Goal: Task Accomplishment & Management: Manage account settings

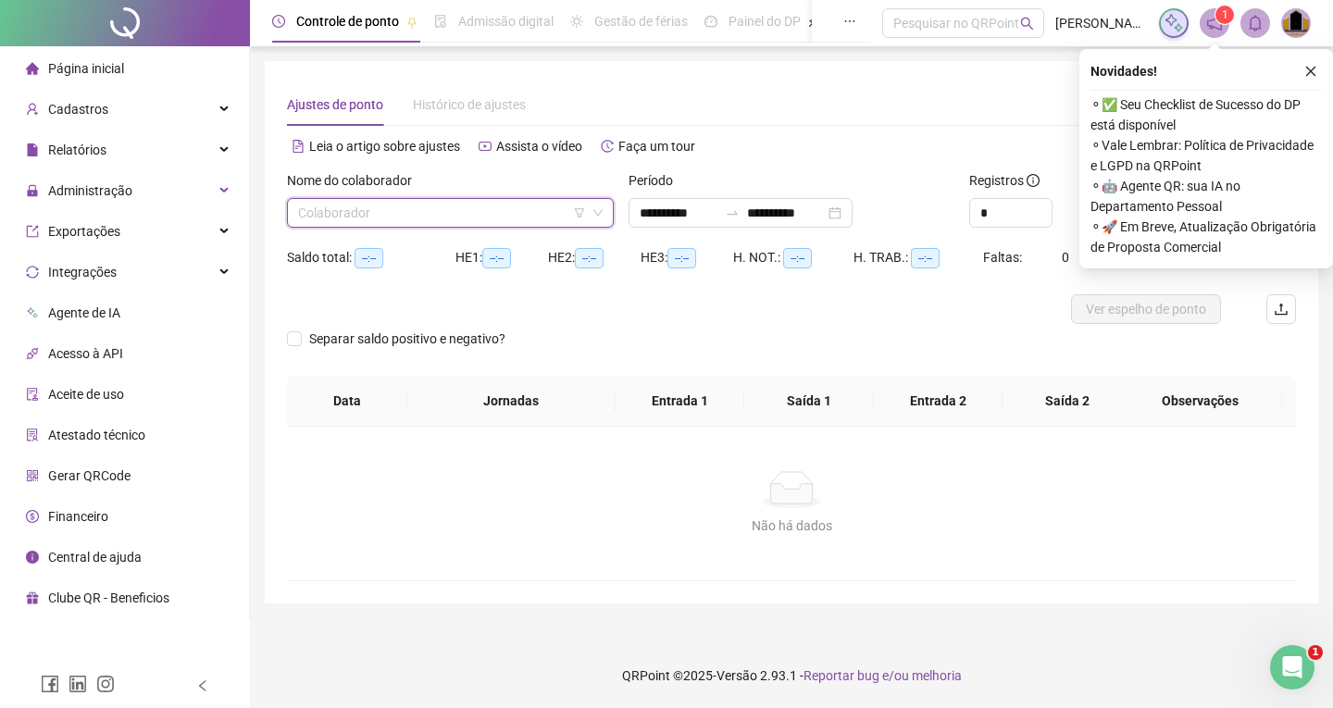
click at [347, 206] on input "search" at bounding box center [442, 213] width 288 height 28
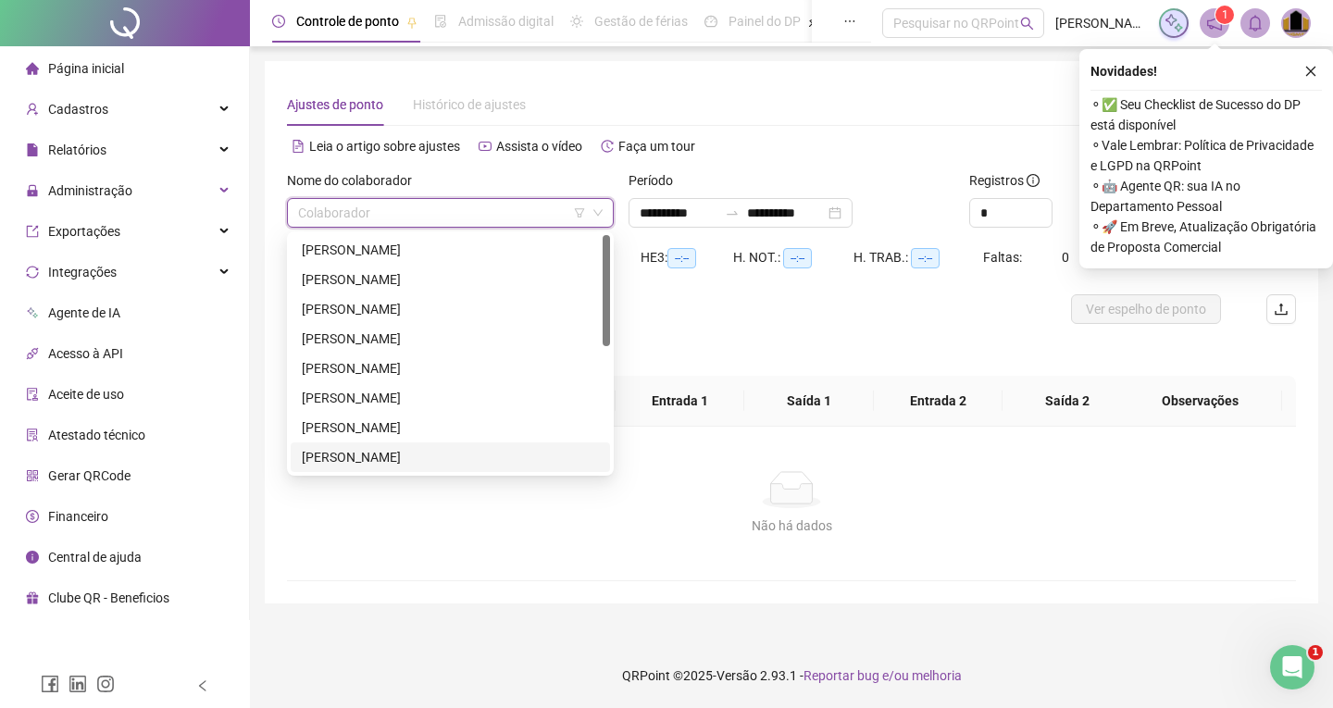
click at [372, 453] on div "[PERSON_NAME]" at bounding box center [450, 457] width 297 height 20
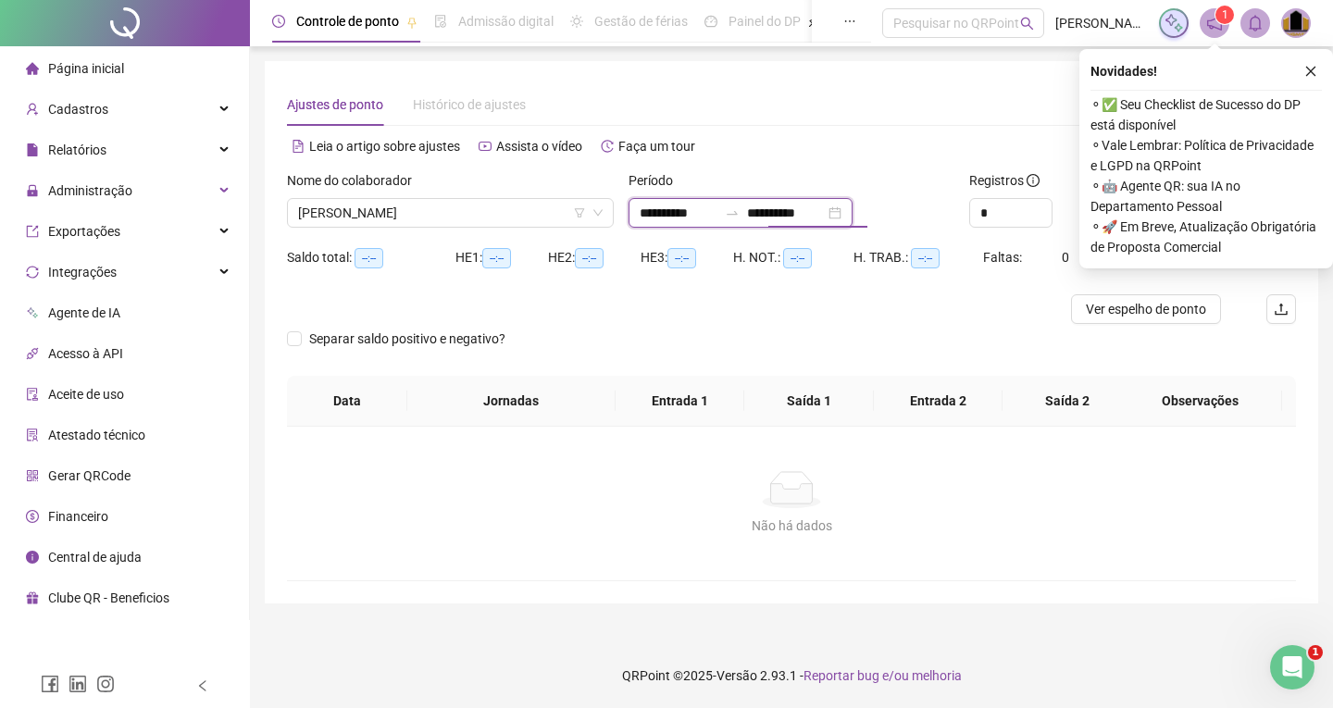
click at [787, 214] on input "**********" at bounding box center [786, 213] width 78 height 20
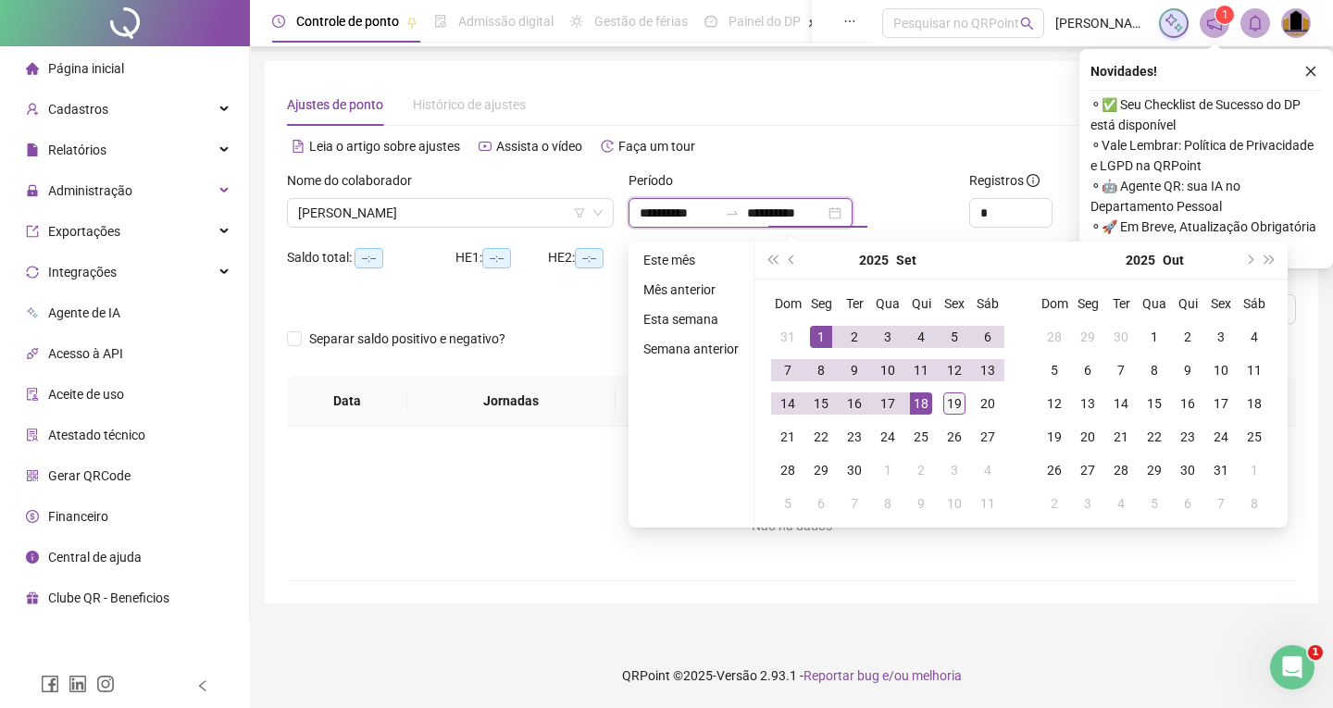
type input "**********"
click at [950, 403] on div "19" at bounding box center [954, 403] width 22 height 22
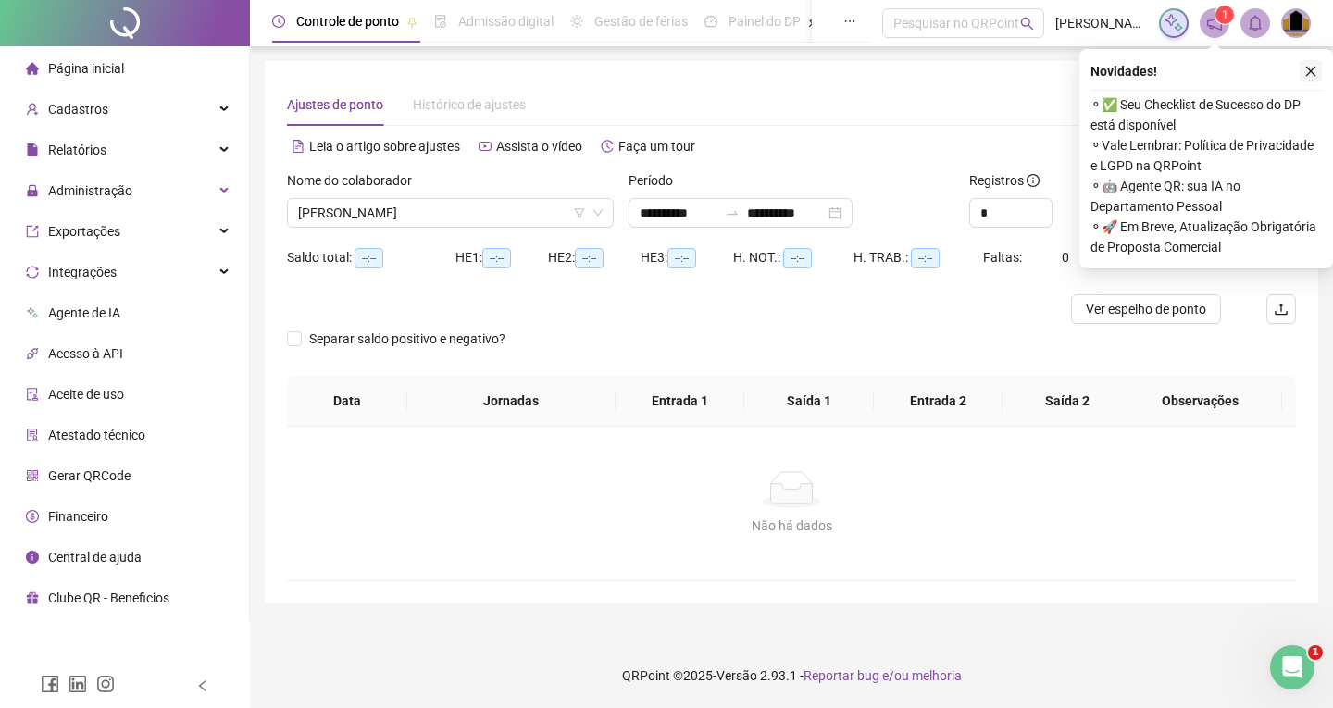
click at [1312, 71] on icon "close" at bounding box center [1310, 71] width 13 height 13
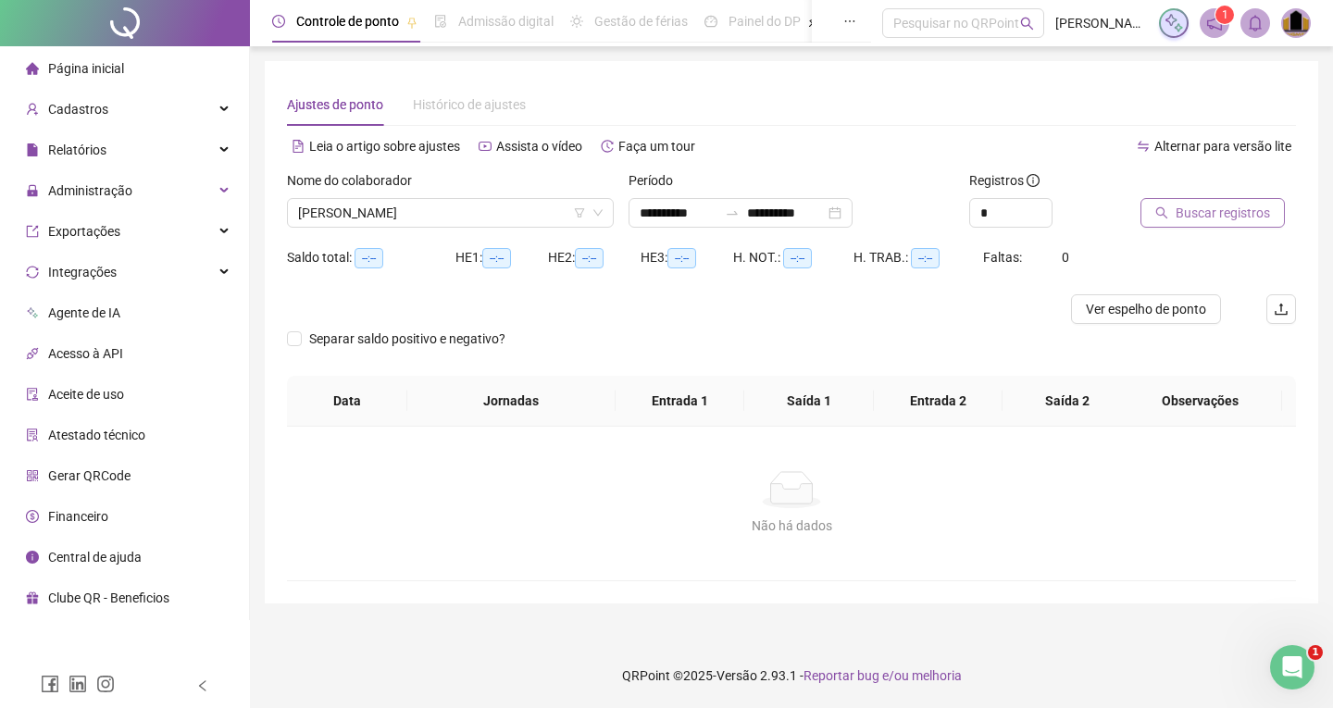
click at [1214, 216] on span "Buscar registros" at bounding box center [1222, 213] width 94 height 20
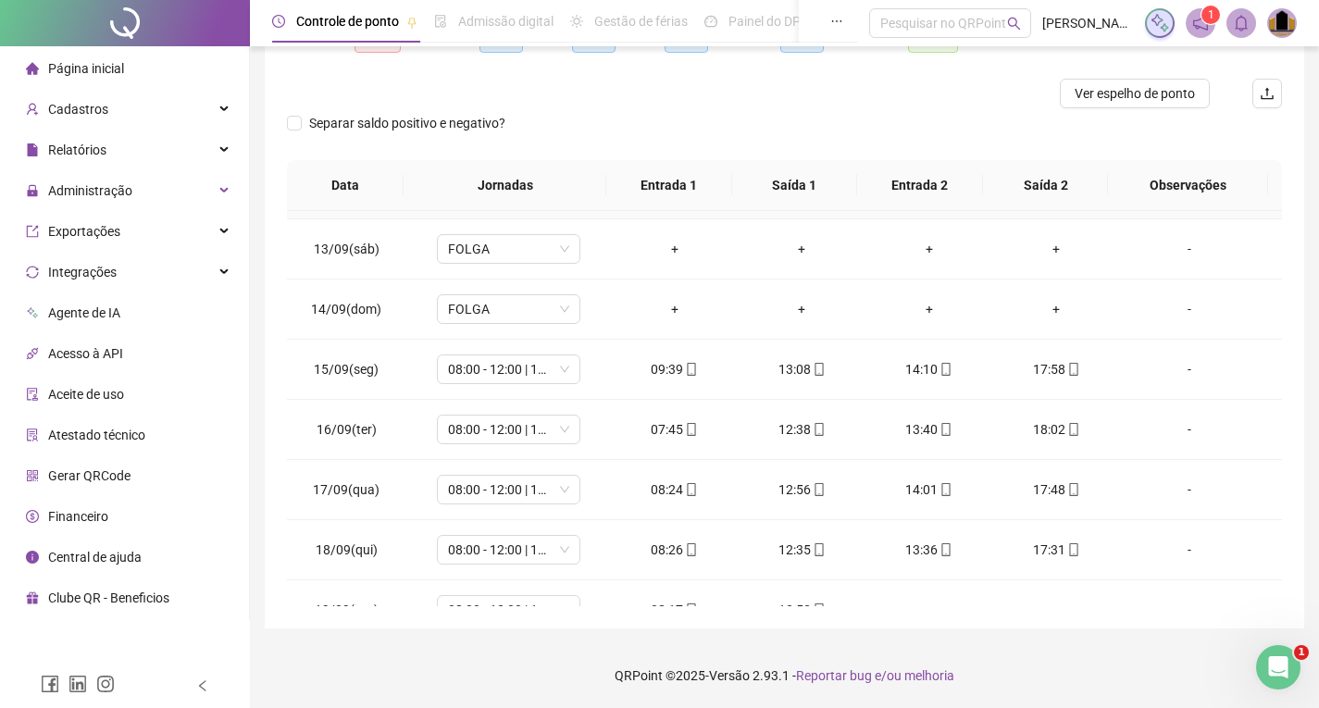
scroll to position [748, 0]
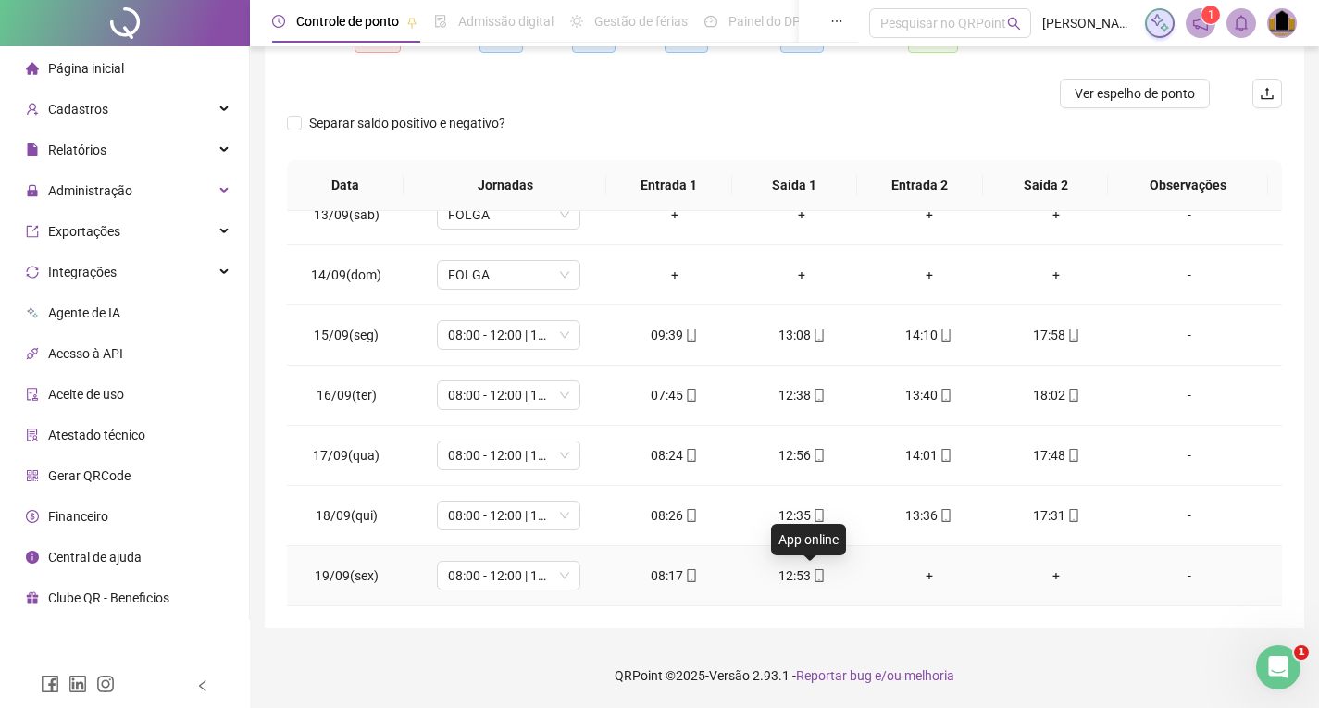
click at [813, 577] on icon "mobile" at bounding box center [819, 575] width 13 height 13
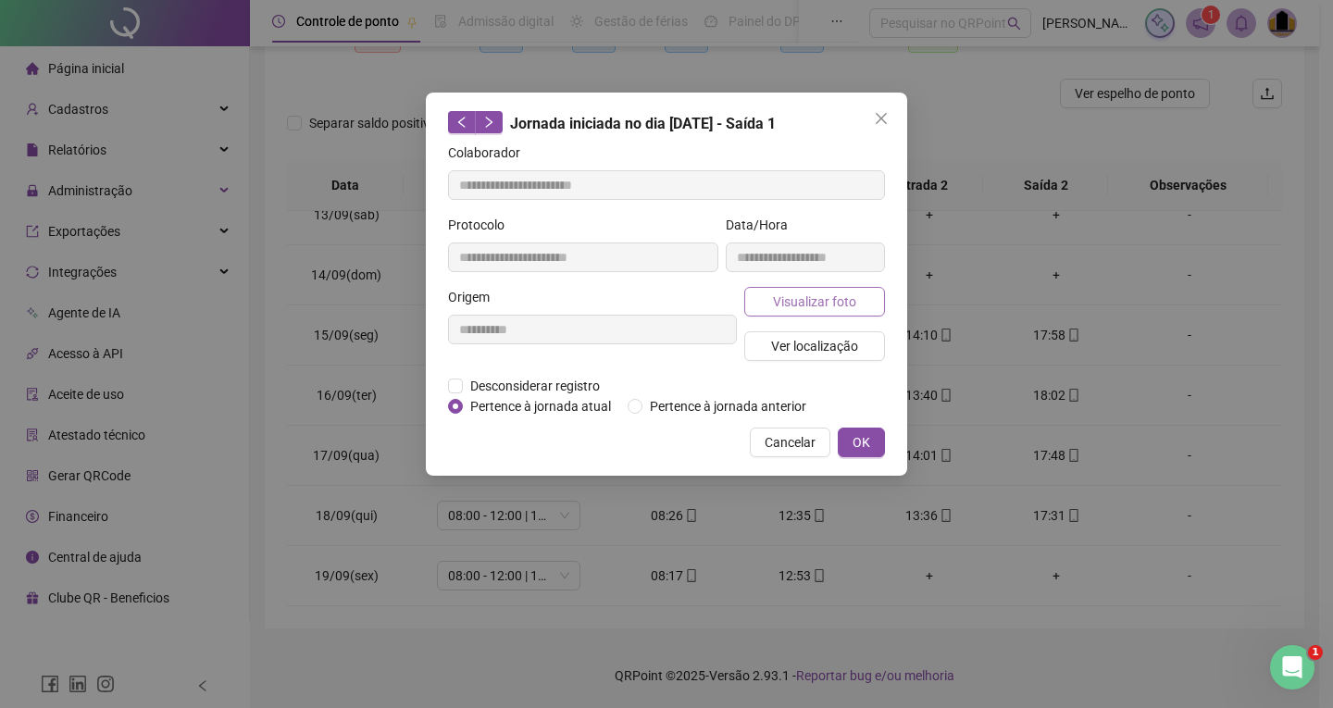
click at [812, 300] on span "Visualizar foto" at bounding box center [814, 302] width 83 height 20
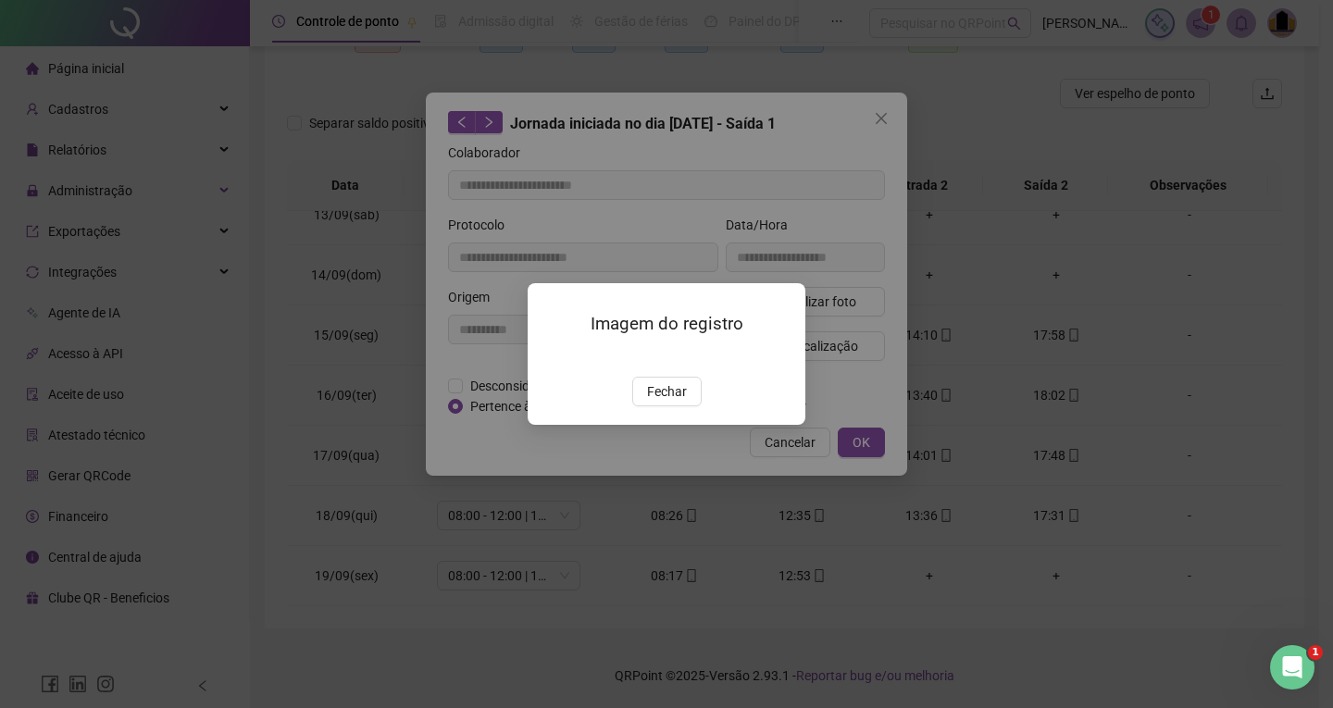
click at [687, 406] on button "Fechar" at bounding box center [666, 392] width 69 height 30
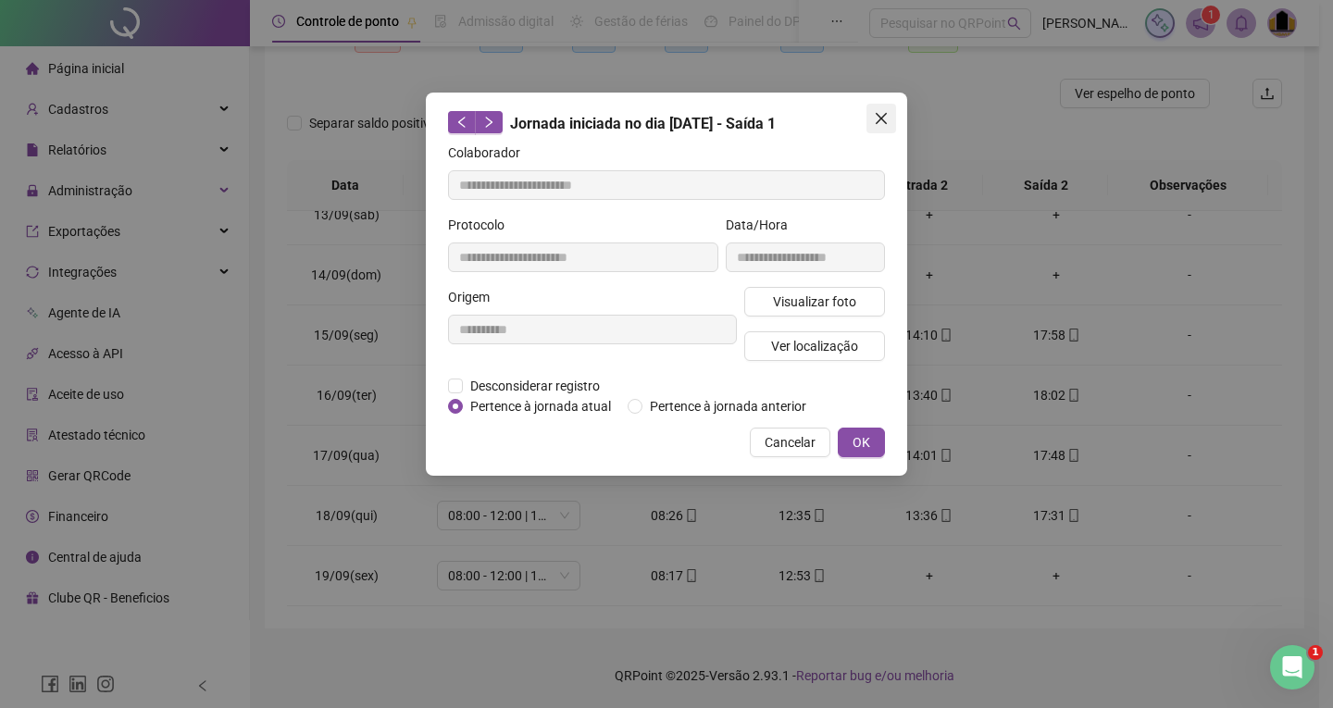
click at [881, 118] on icon "close" at bounding box center [881, 118] width 11 height 11
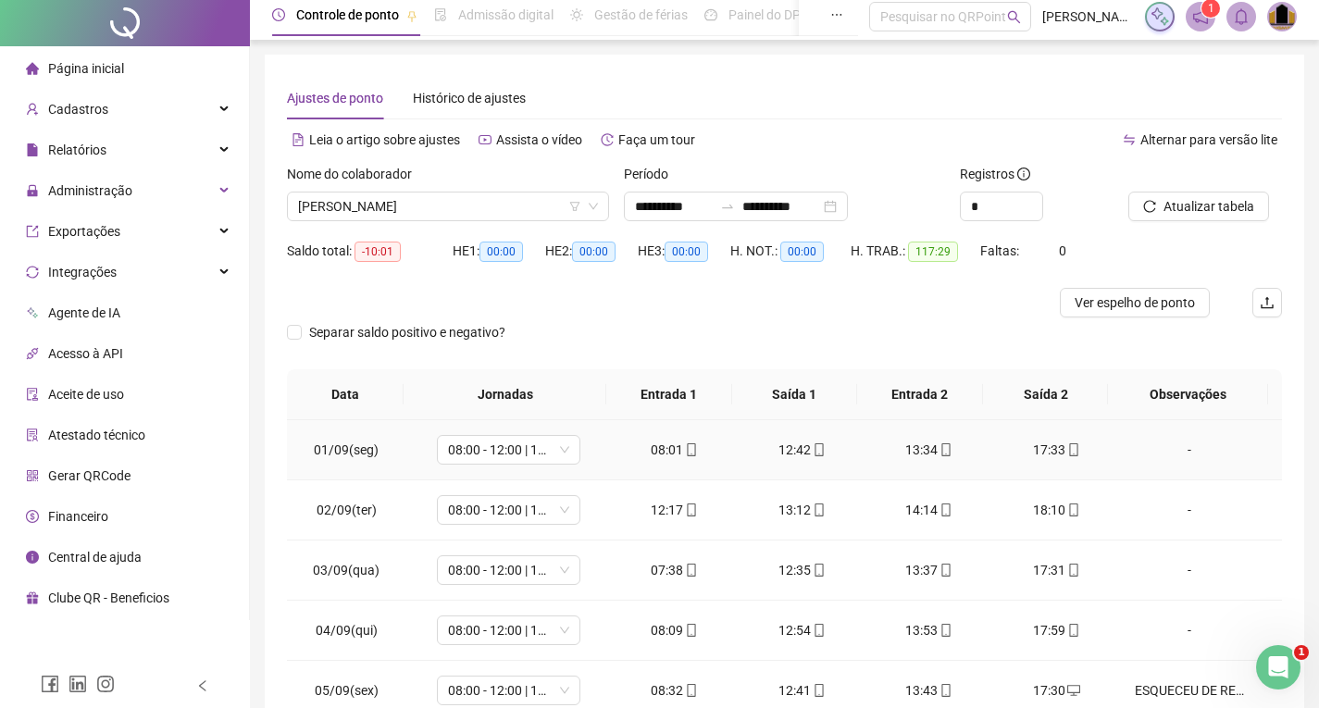
scroll to position [0, 0]
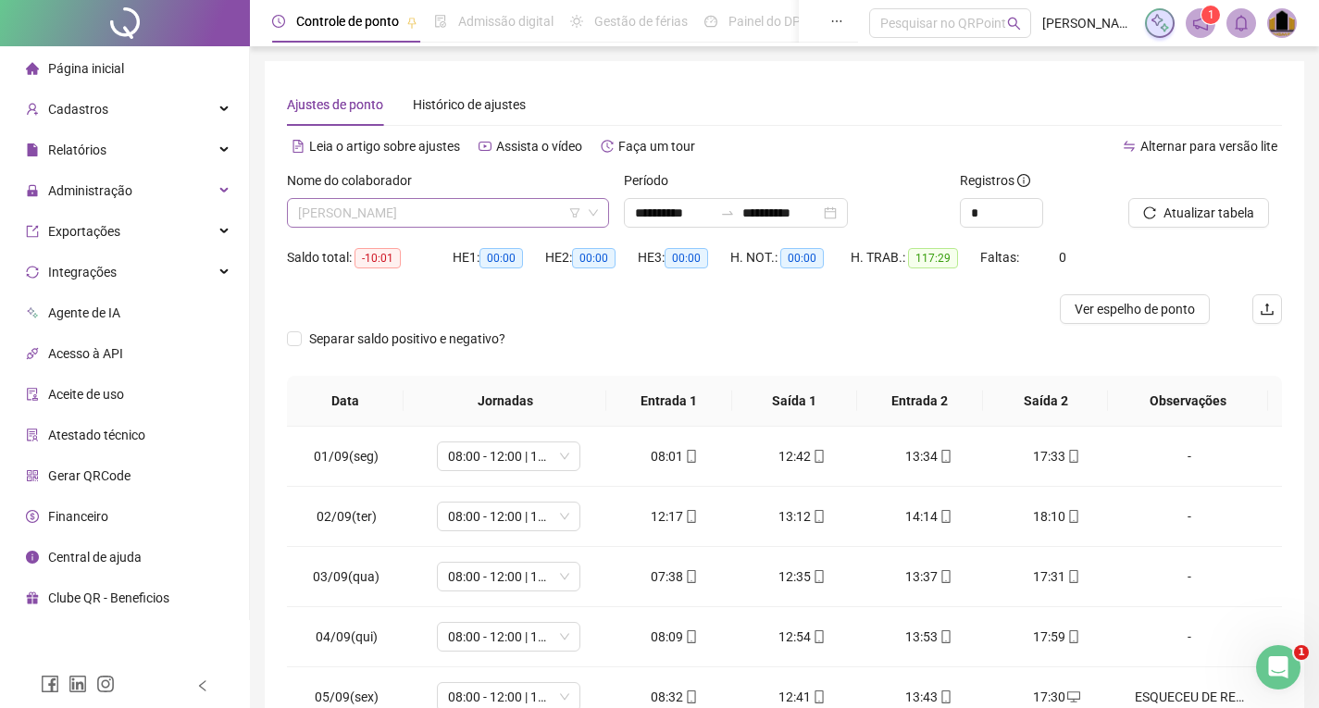
click at [462, 220] on span "[PERSON_NAME]" at bounding box center [448, 213] width 300 height 28
click at [723, 338] on div "Separar saldo positivo e negativo?" at bounding box center [784, 350] width 995 height 52
click at [411, 213] on span "[PERSON_NAME]" at bounding box center [448, 213] width 300 height 28
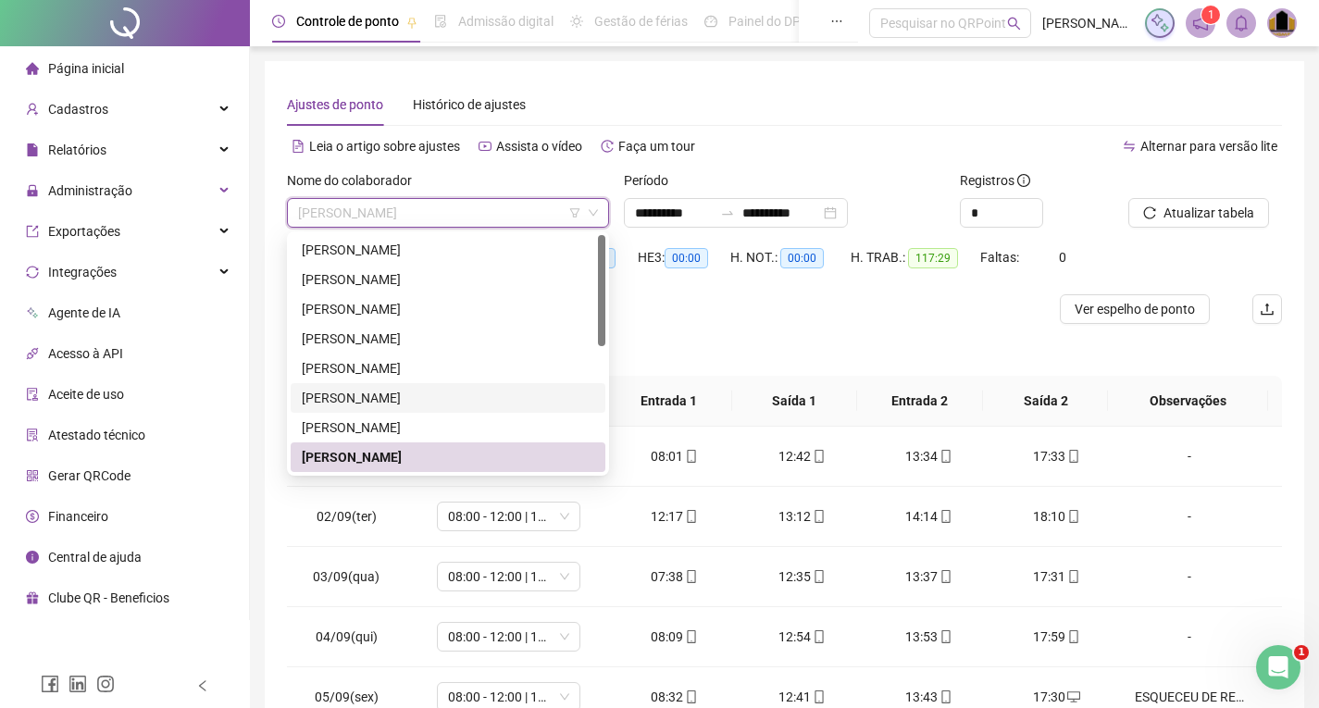
scroll to position [185, 0]
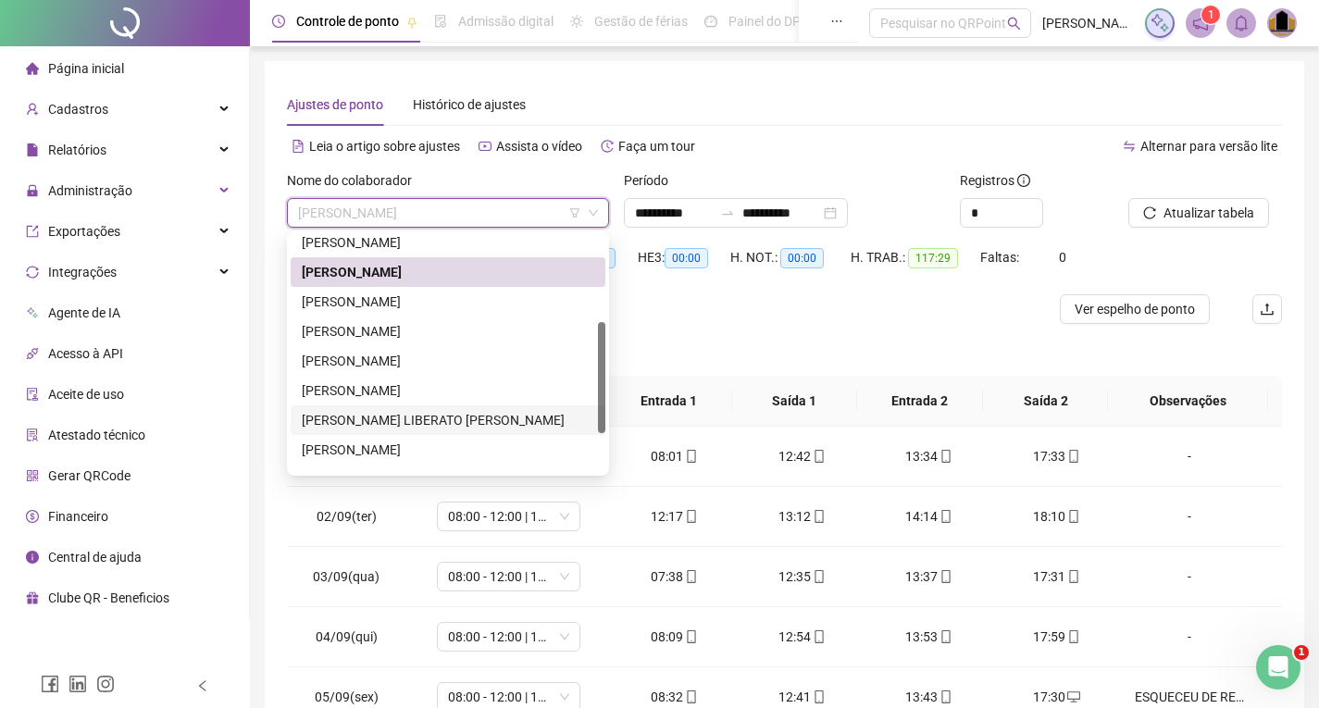
click at [383, 415] on div "MARCIA REGINA LIBERATO BRESSANI" at bounding box center [448, 420] width 292 height 20
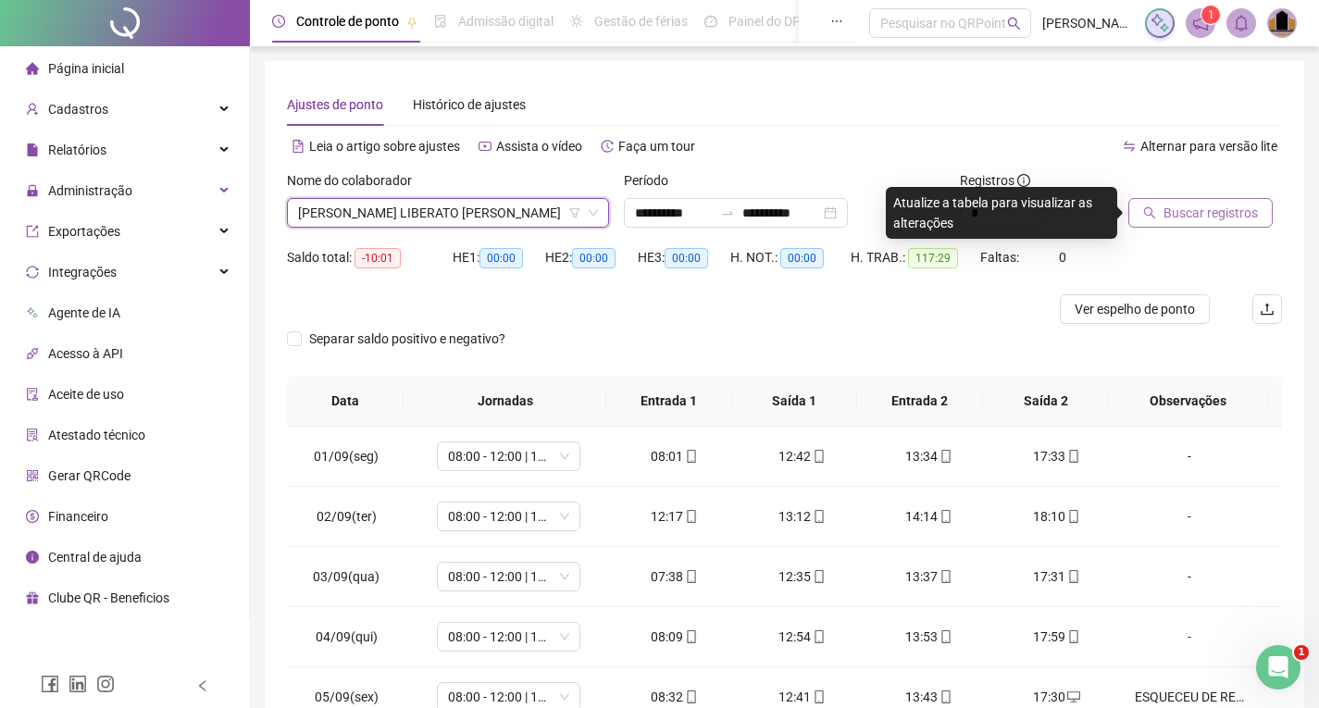
click at [1216, 220] on span "Buscar registros" at bounding box center [1210, 213] width 94 height 20
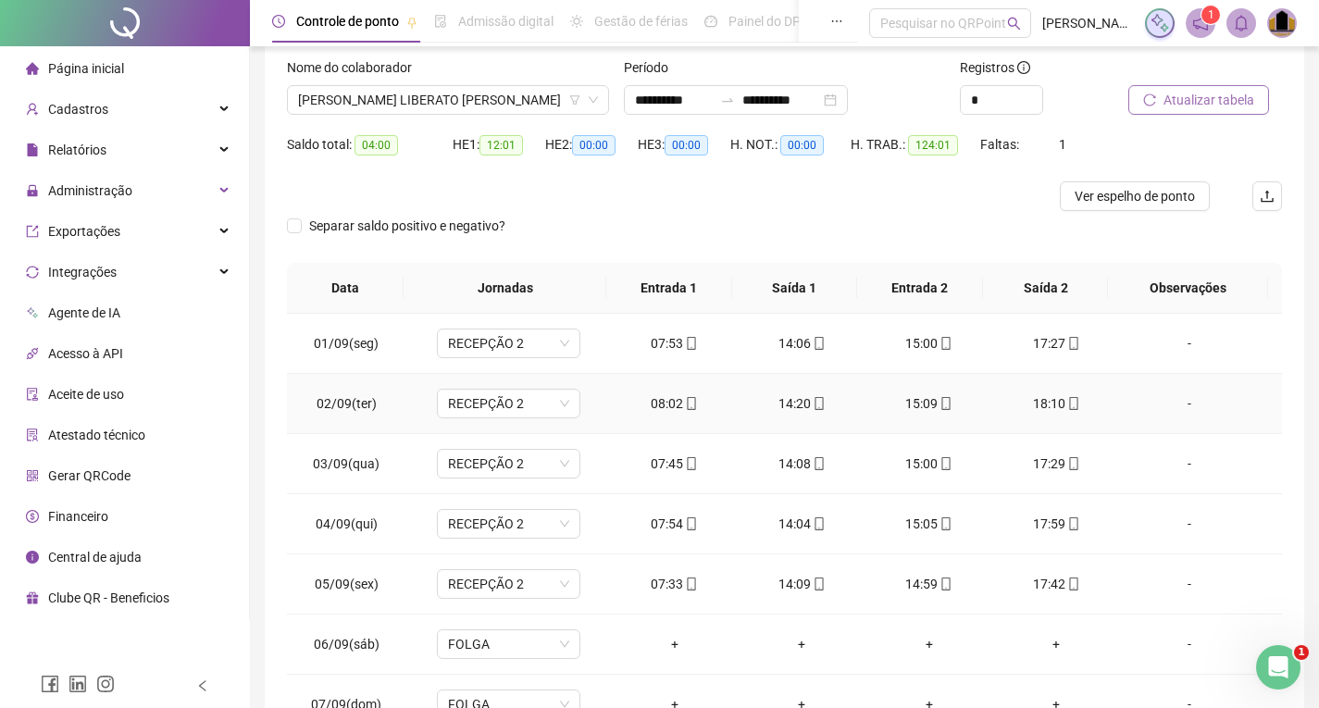
scroll to position [0, 0]
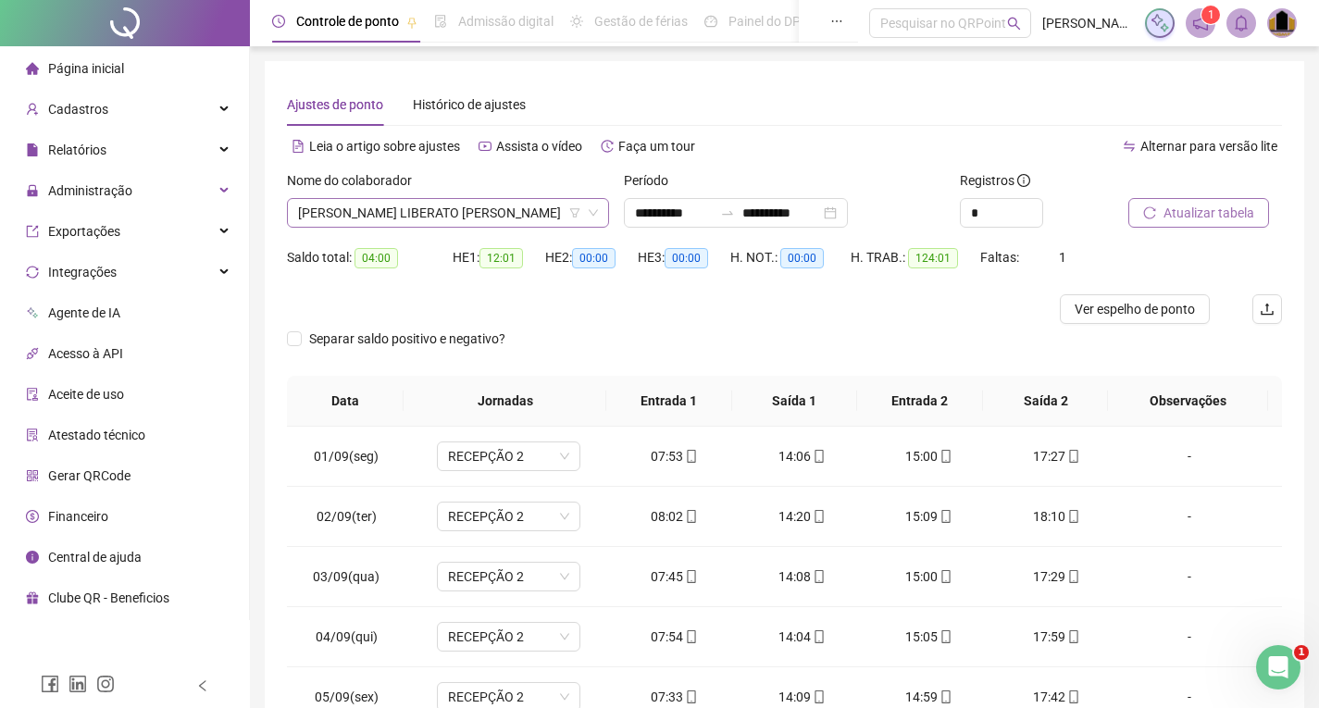
click at [478, 211] on span "MARCIA REGINA LIBERATO BRESSANI" at bounding box center [448, 213] width 300 height 28
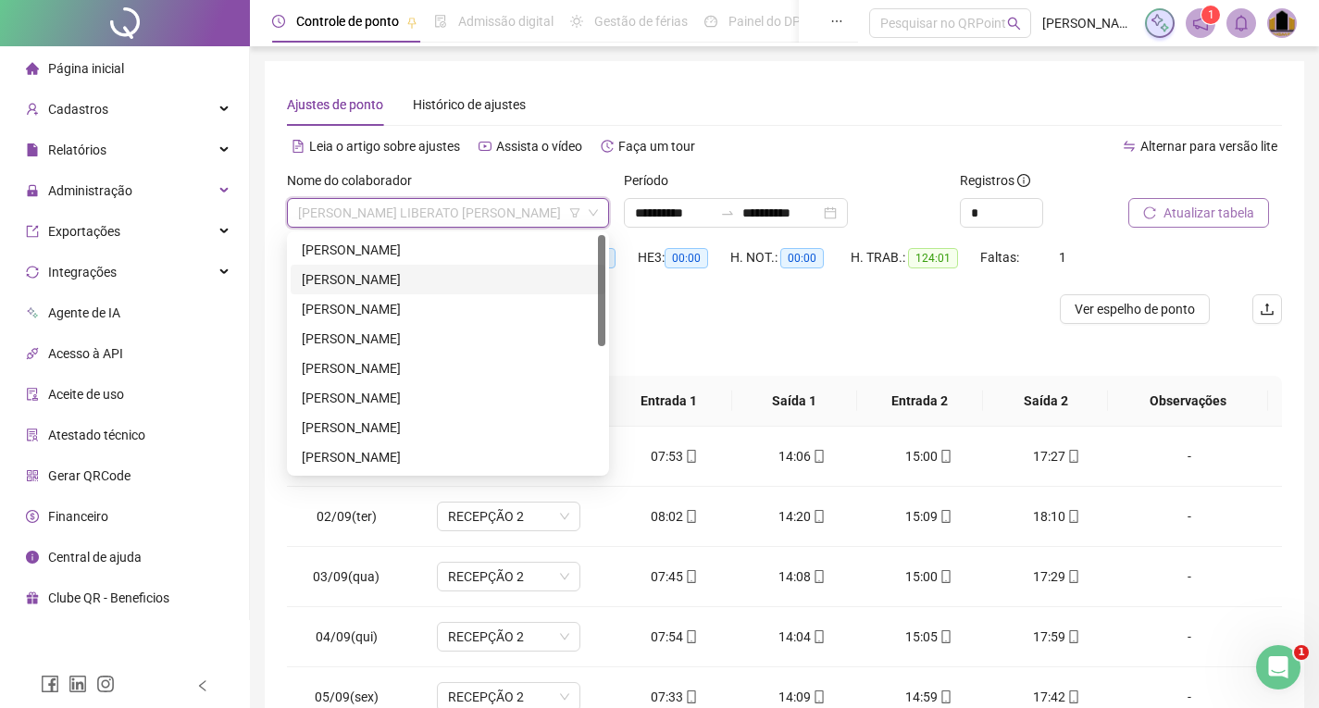
click at [398, 284] on div "[PERSON_NAME]" at bounding box center [448, 279] width 292 height 20
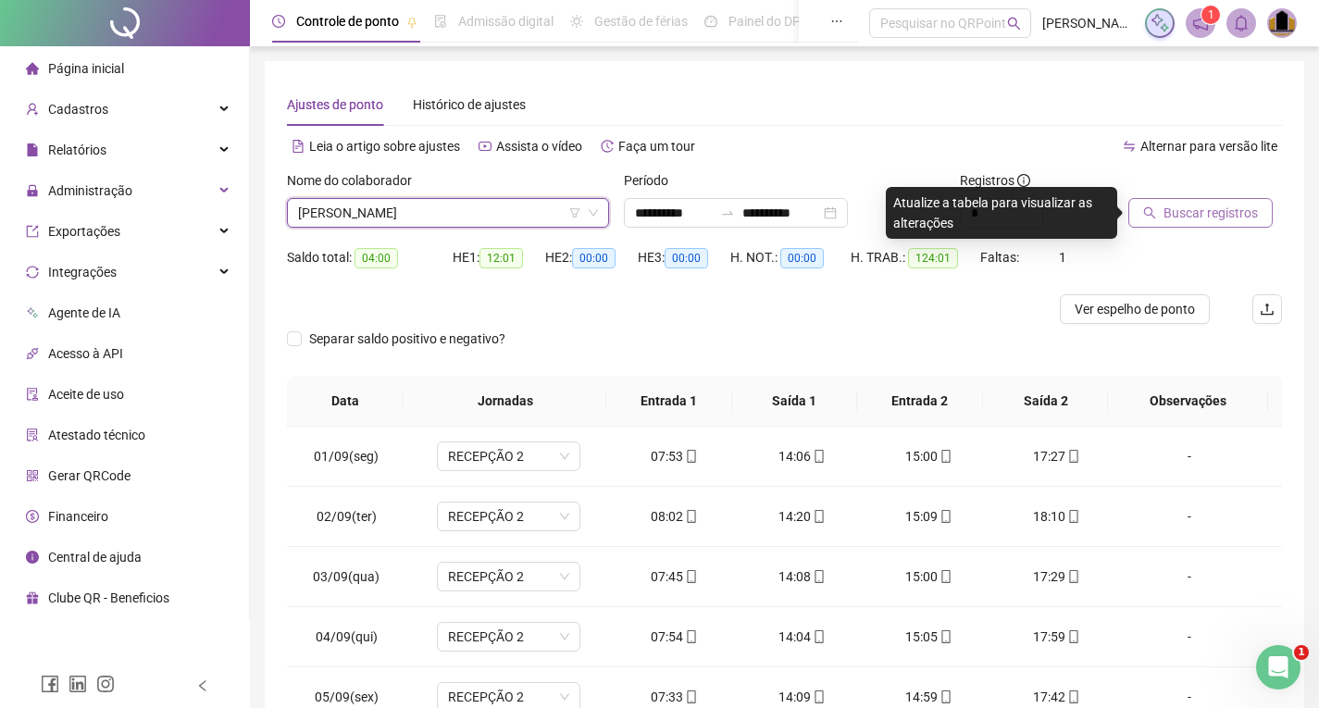
click at [1179, 215] on span "Buscar registros" at bounding box center [1210, 213] width 94 height 20
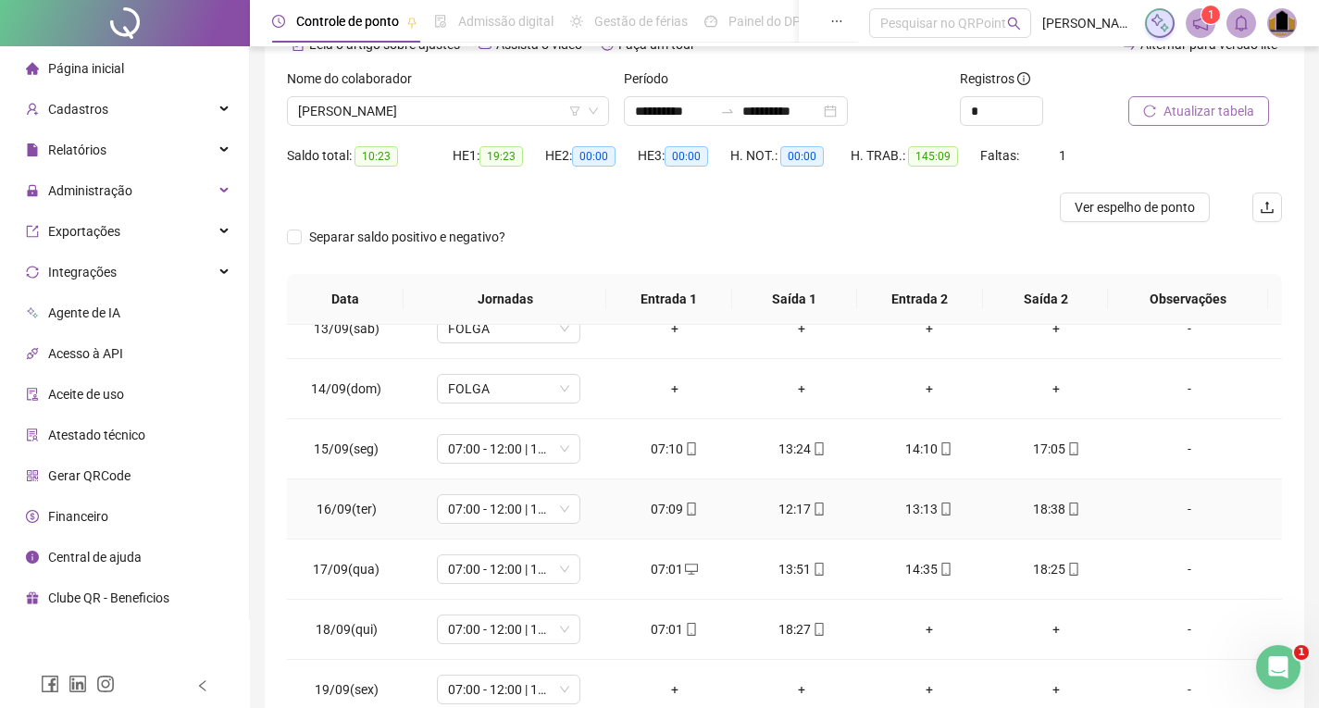
scroll to position [216, 0]
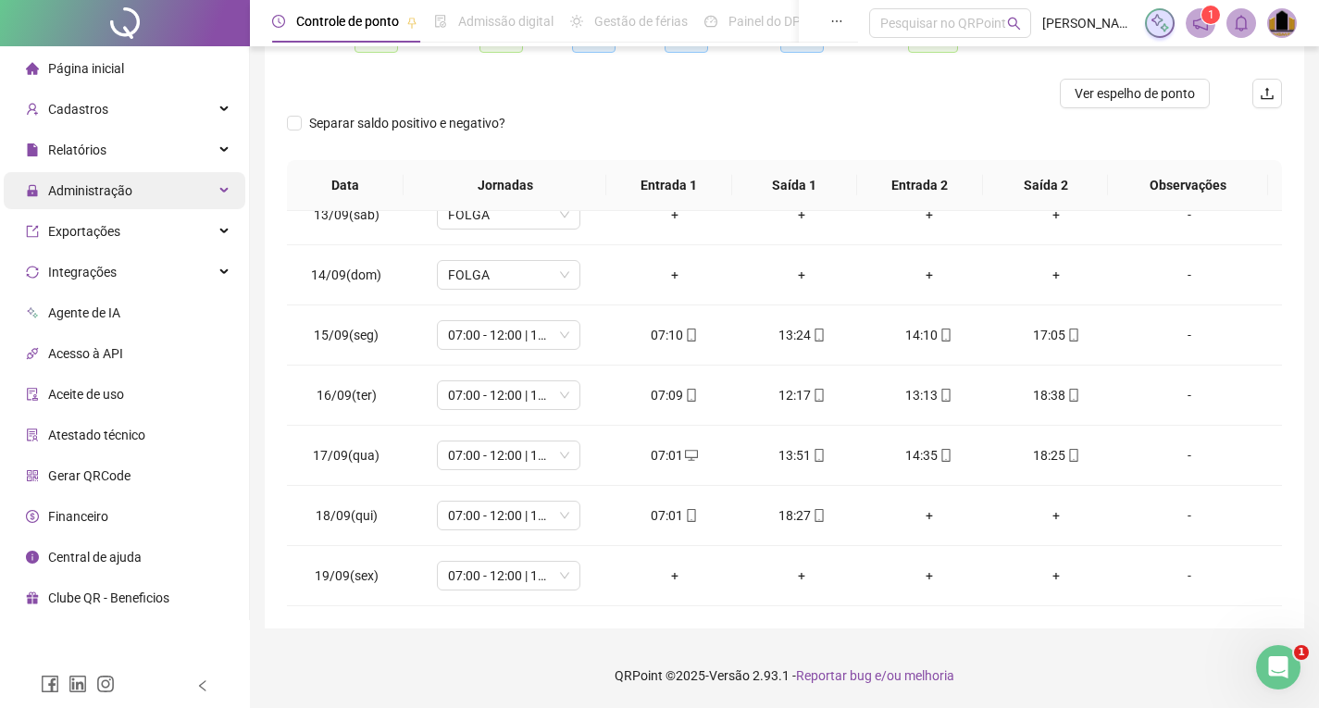
click at [117, 191] on span "Administração" at bounding box center [90, 190] width 84 height 15
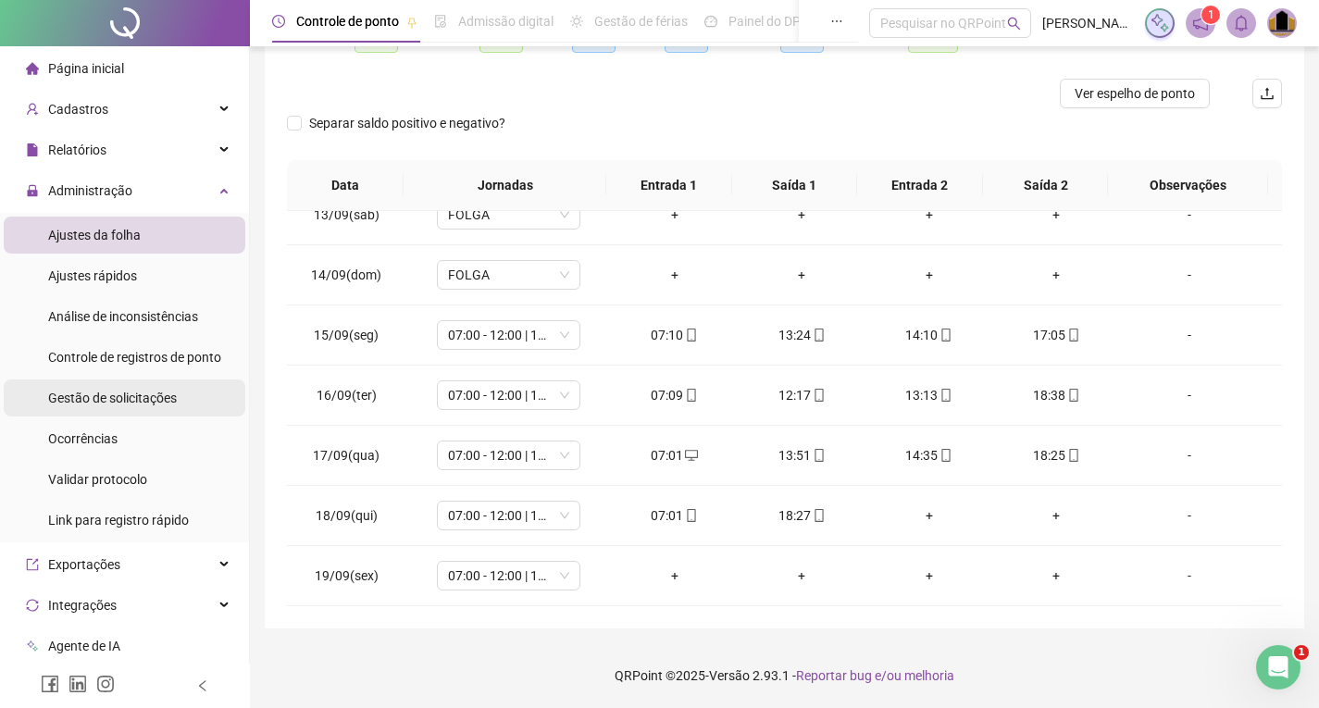
click at [142, 404] on span "Gestão de solicitações" at bounding box center [112, 398] width 129 height 15
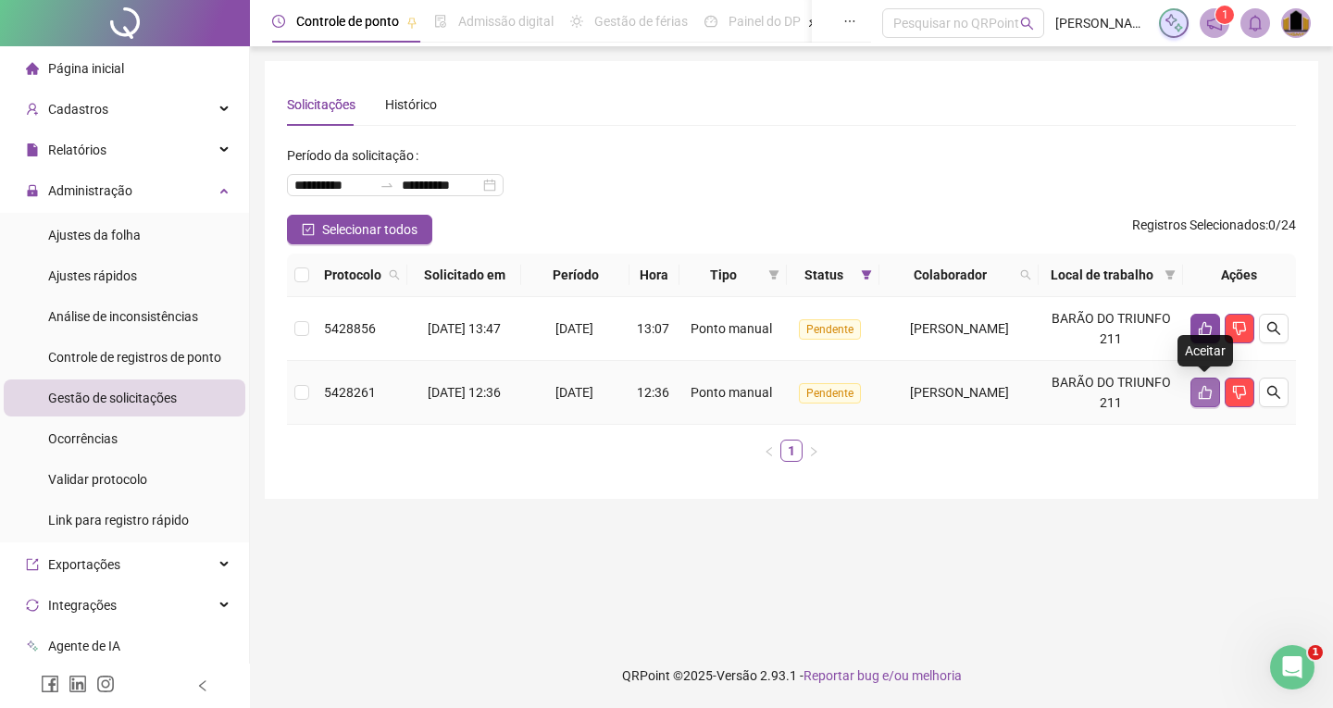
click at [1202, 391] on icon "like" at bounding box center [1205, 393] width 13 height 14
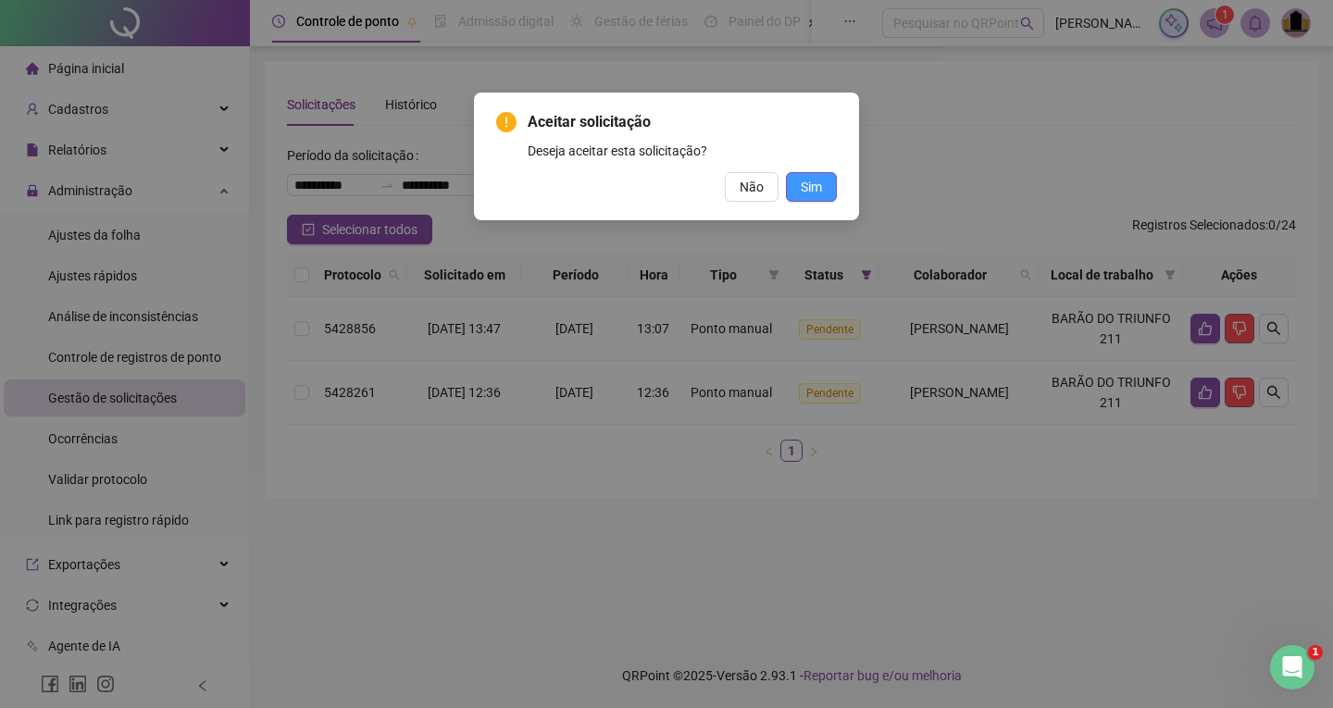
click at [812, 189] on span "Sim" at bounding box center [811, 187] width 21 height 20
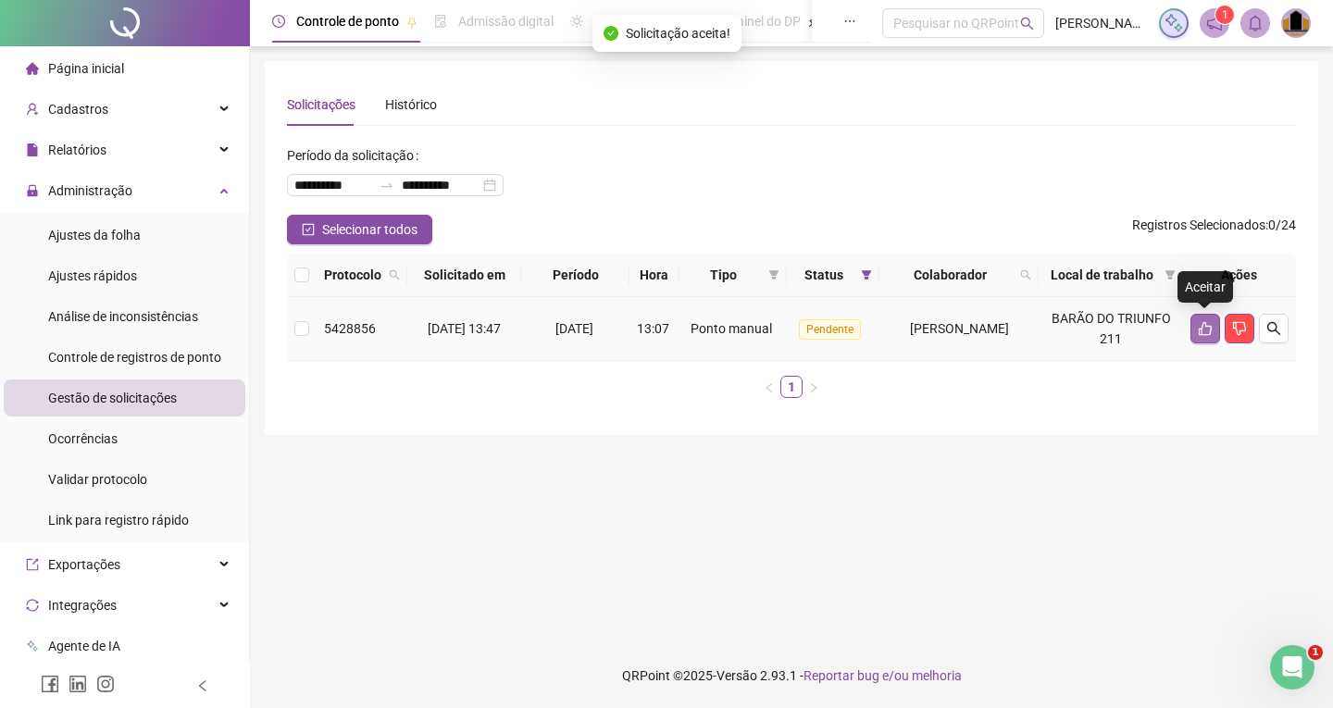
click at [1199, 329] on icon "like" at bounding box center [1205, 329] width 13 height 14
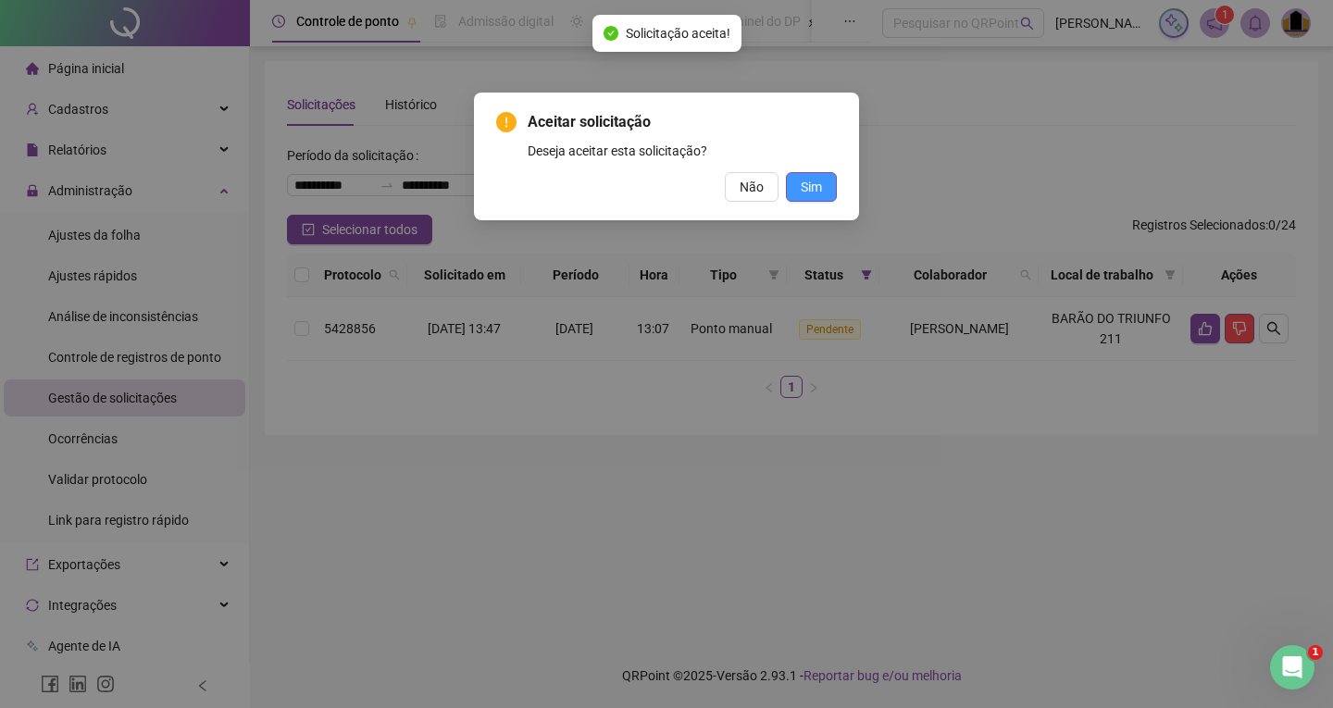
click at [811, 184] on span "Sim" at bounding box center [811, 187] width 21 height 20
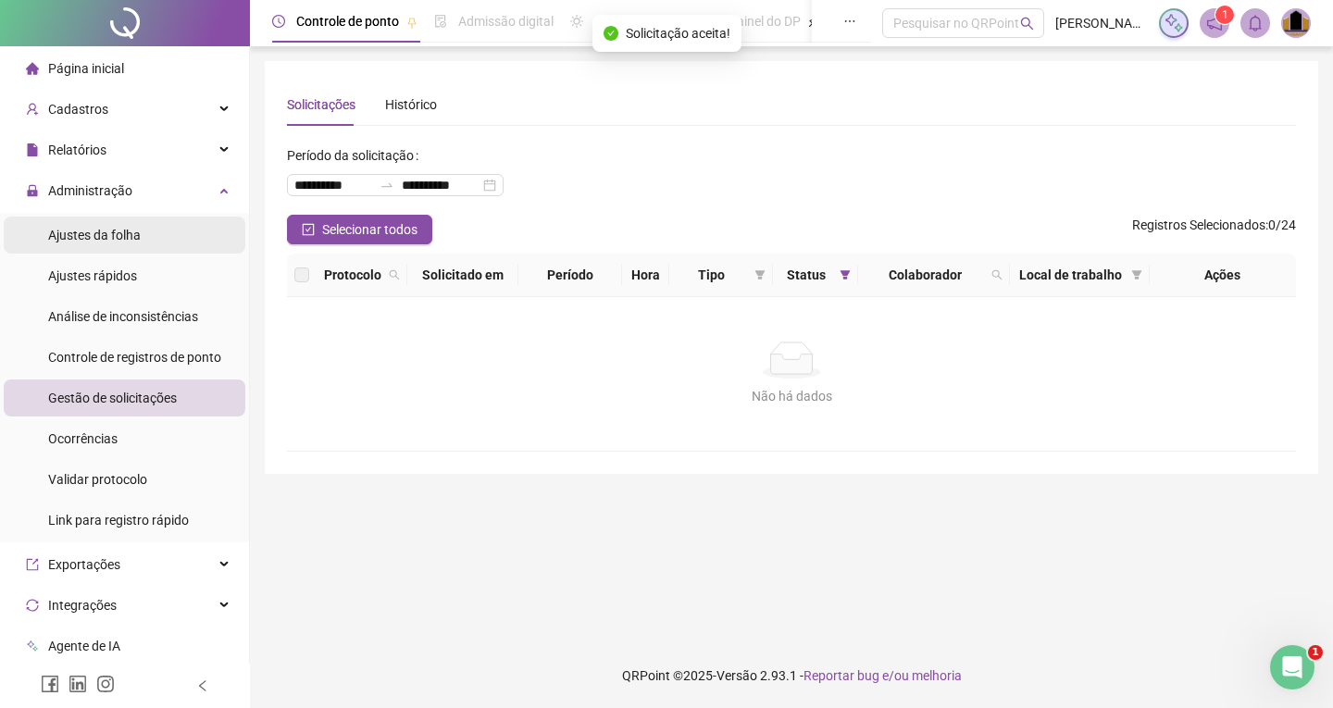
click at [106, 230] on span "Ajustes da folha" at bounding box center [94, 235] width 93 height 15
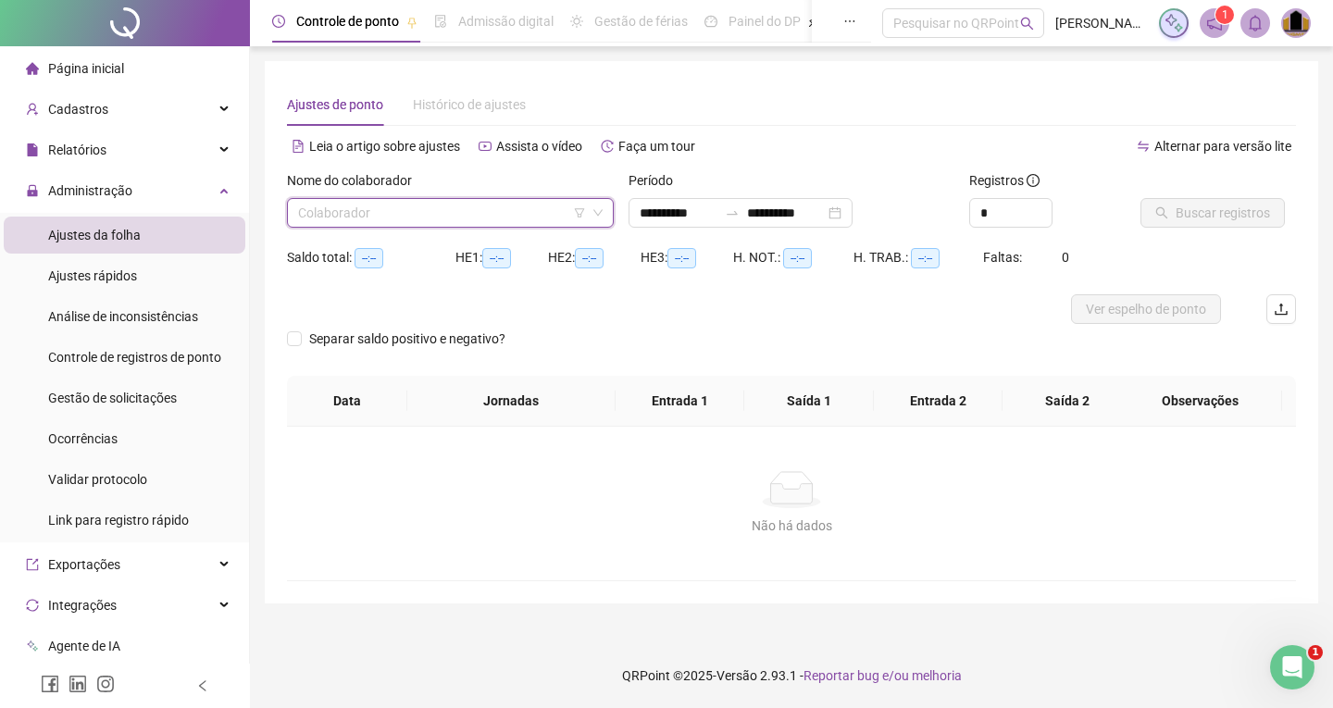
click at [503, 212] on input "search" at bounding box center [442, 213] width 288 height 28
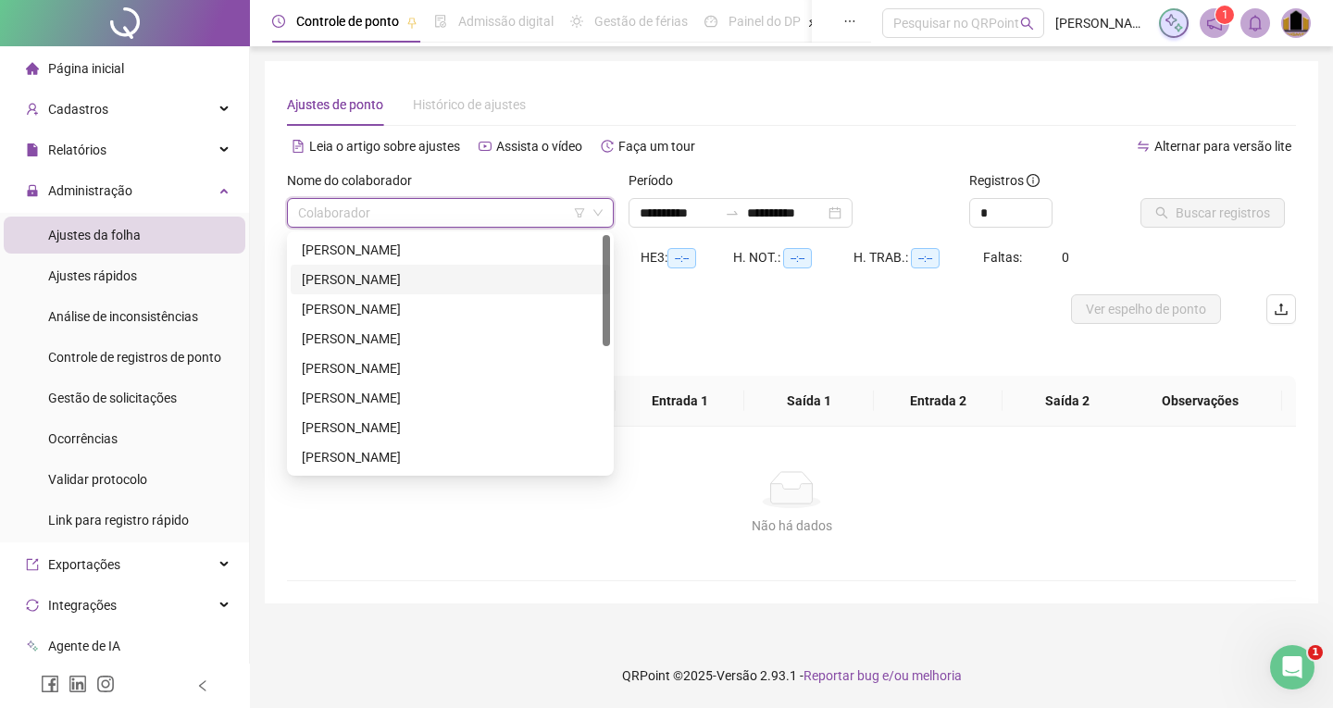
click at [445, 275] on div "[PERSON_NAME]" at bounding box center [450, 279] width 297 height 20
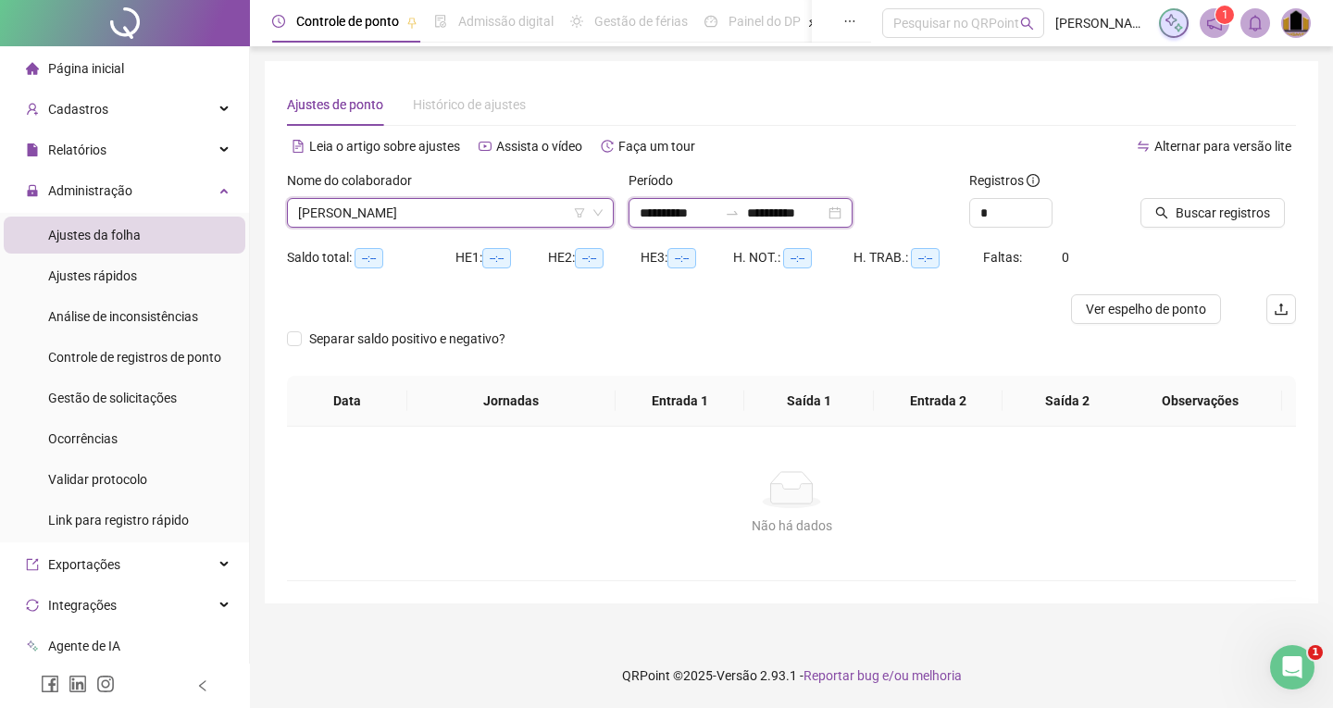
click at [781, 211] on input "**********" at bounding box center [786, 213] width 78 height 20
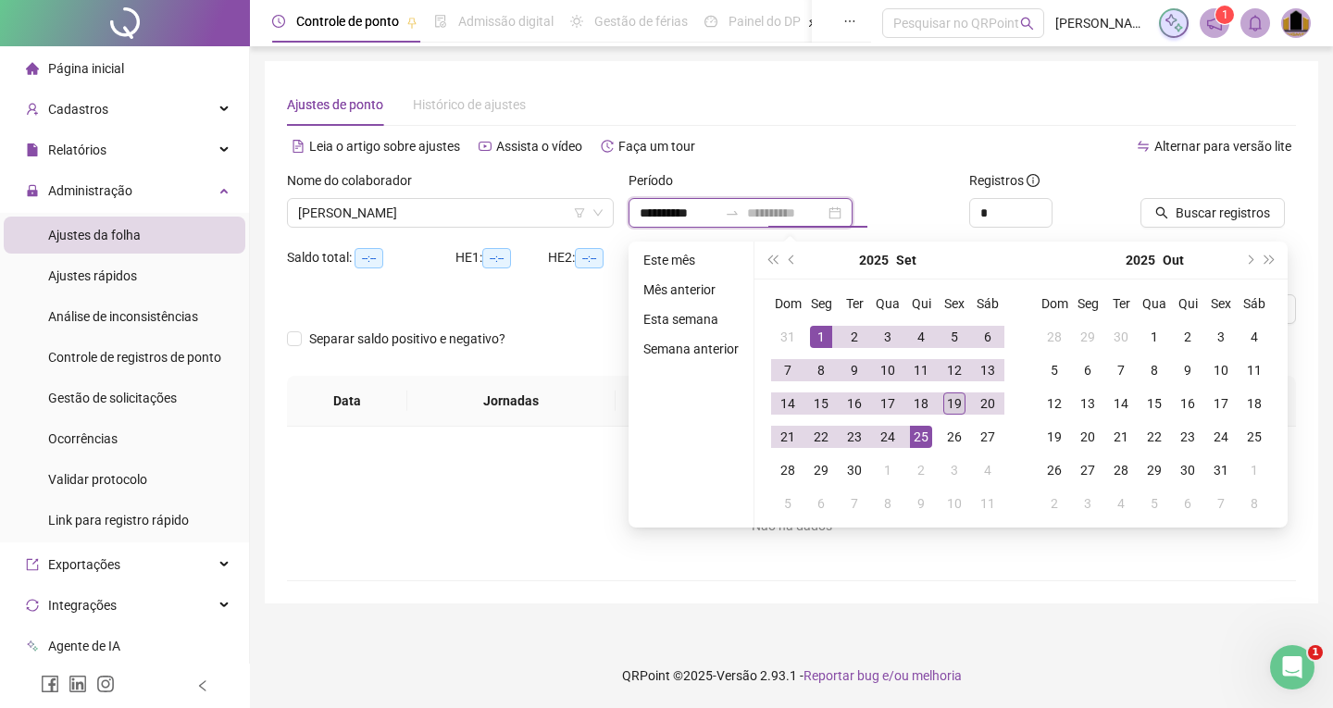
type input "**********"
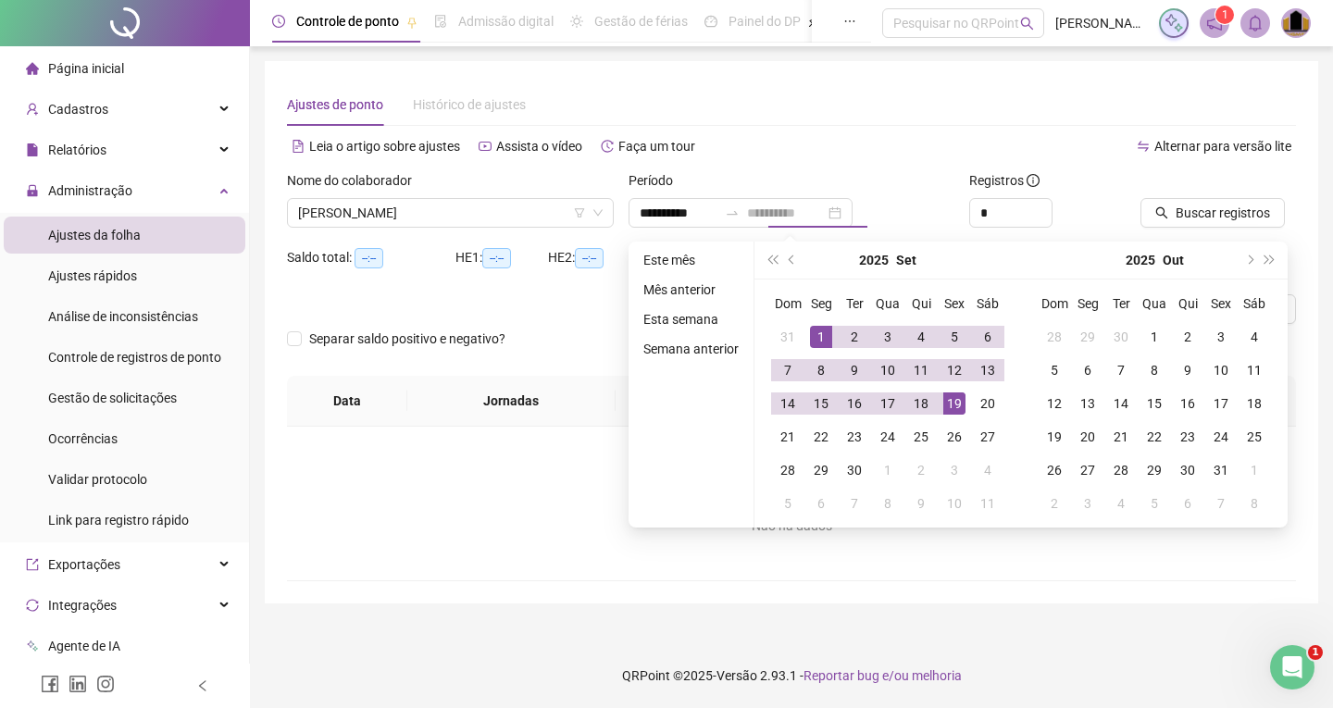
click at [958, 403] on div "19" at bounding box center [954, 403] width 22 height 22
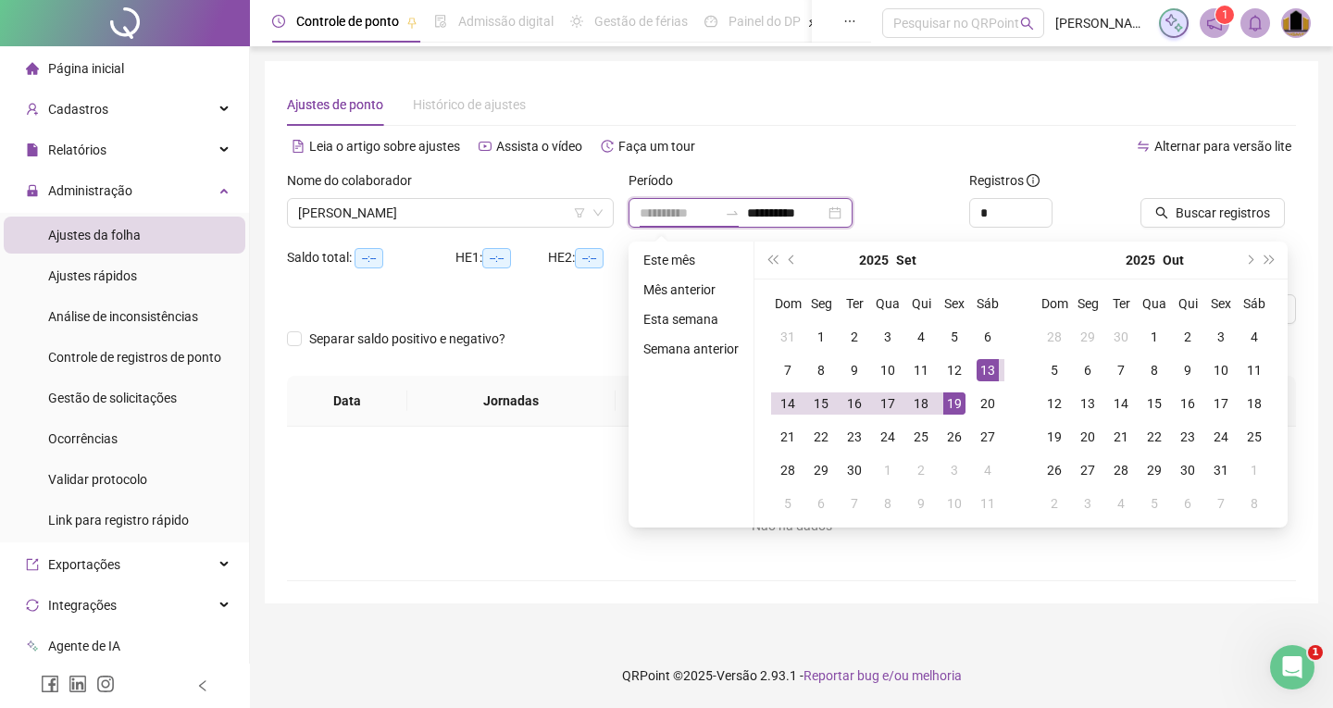
type input "**********"
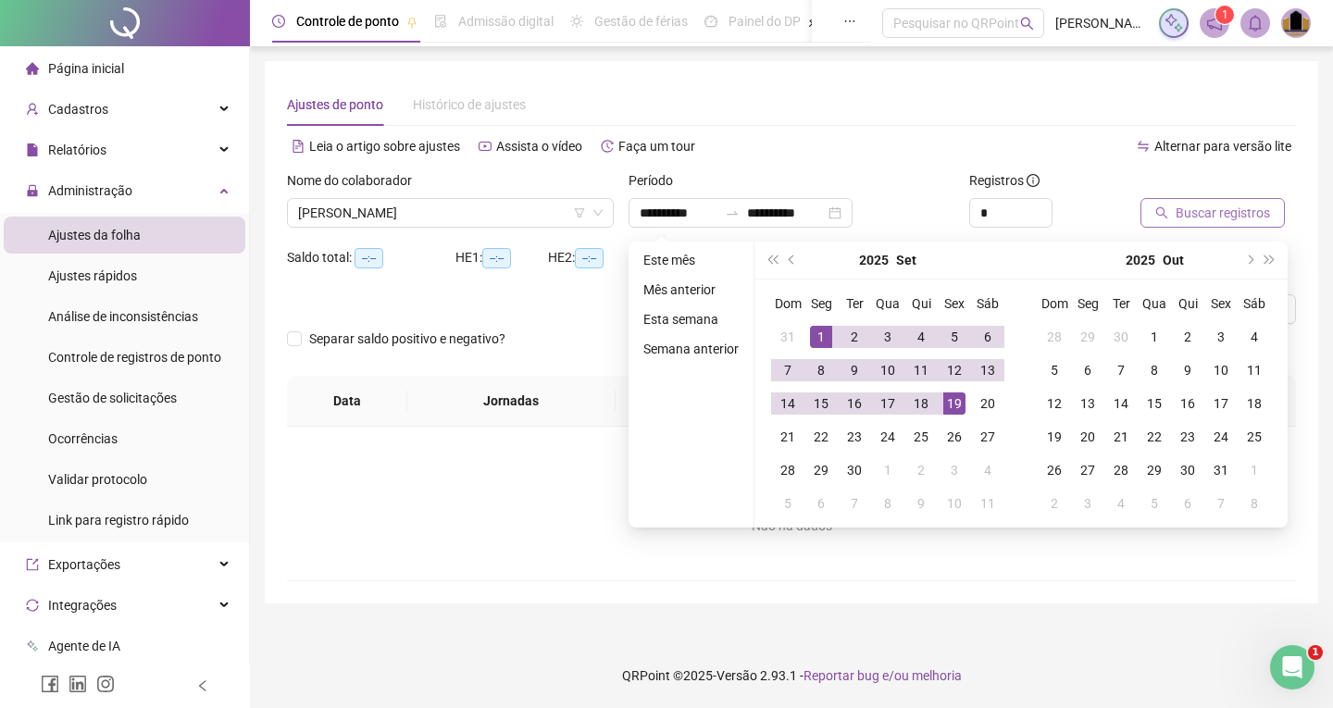
click at [1232, 204] on span "Buscar registros" at bounding box center [1222, 213] width 94 height 20
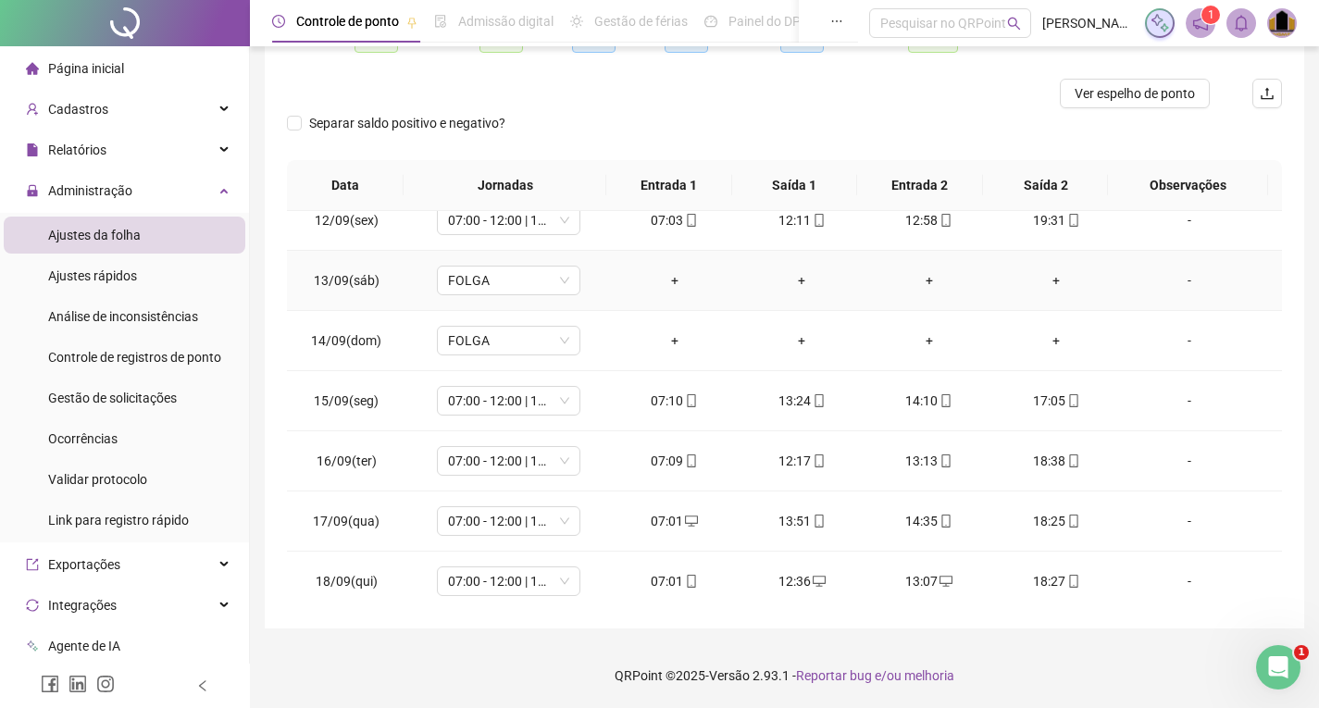
scroll to position [748, 0]
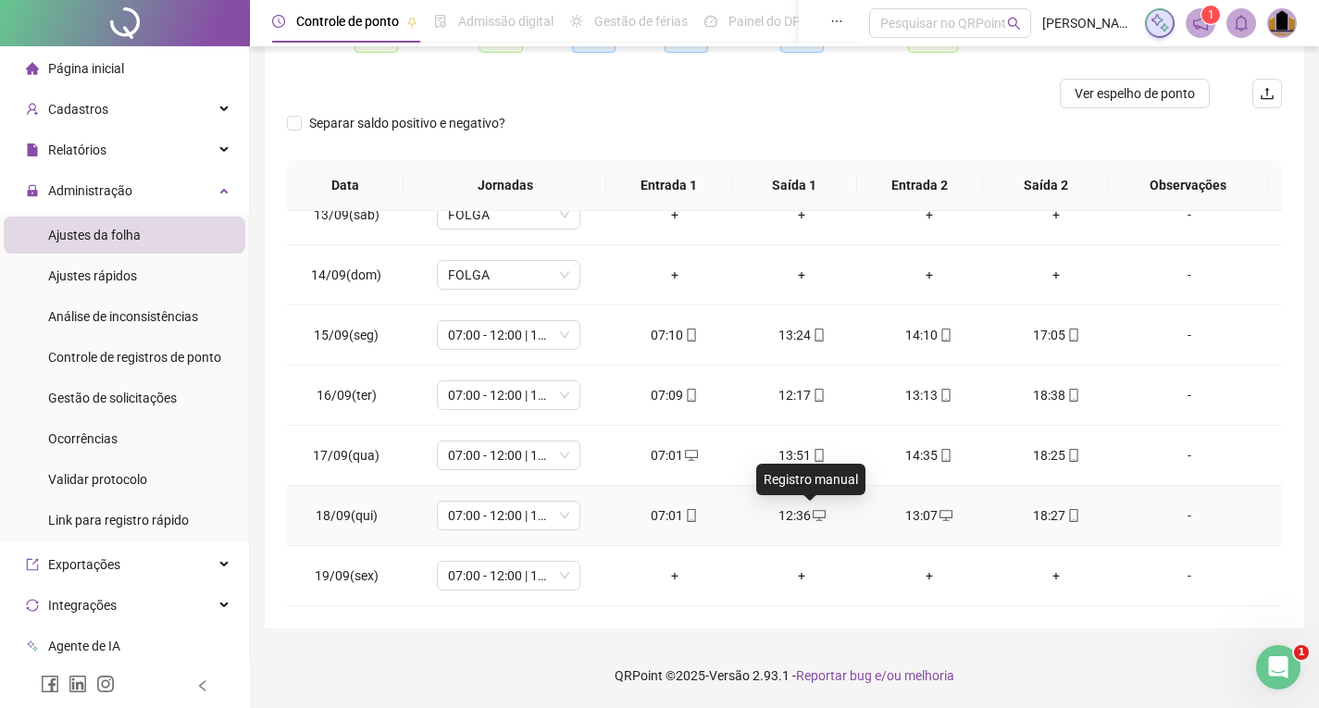
click at [813, 510] on icon "desktop" at bounding box center [819, 515] width 13 height 11
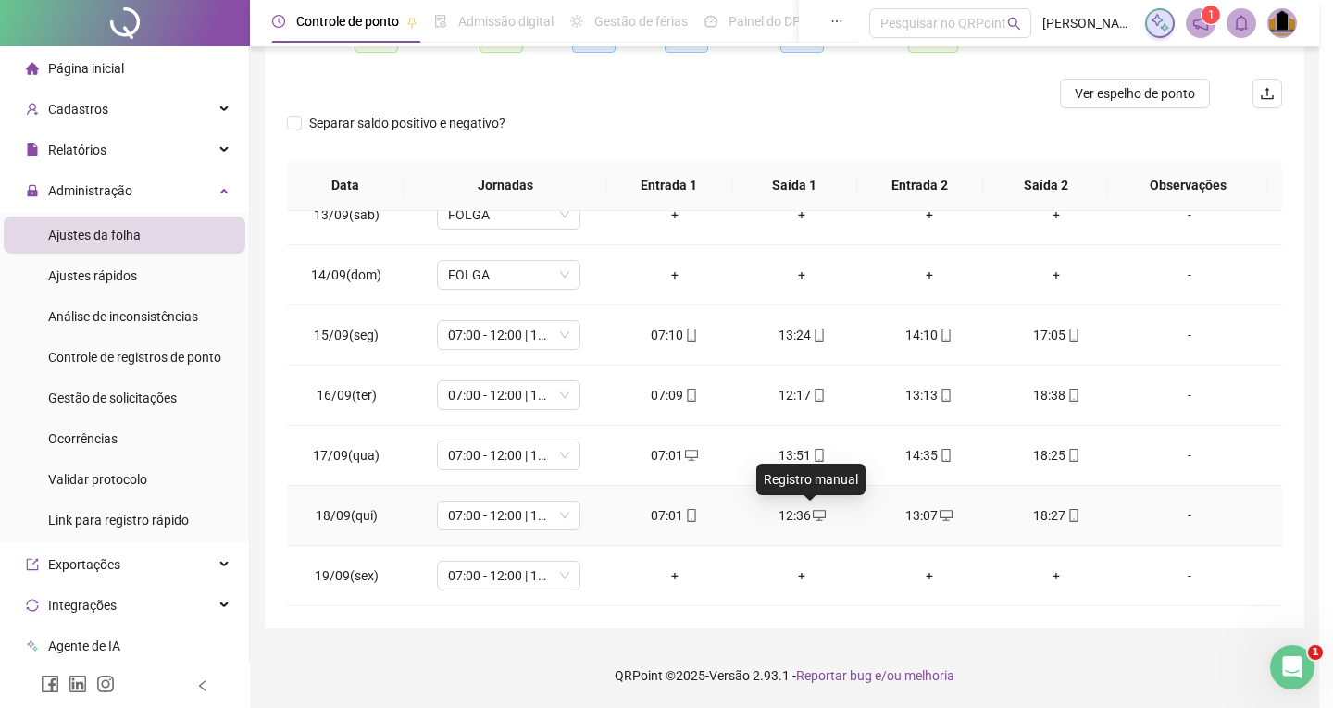
type input "**********"
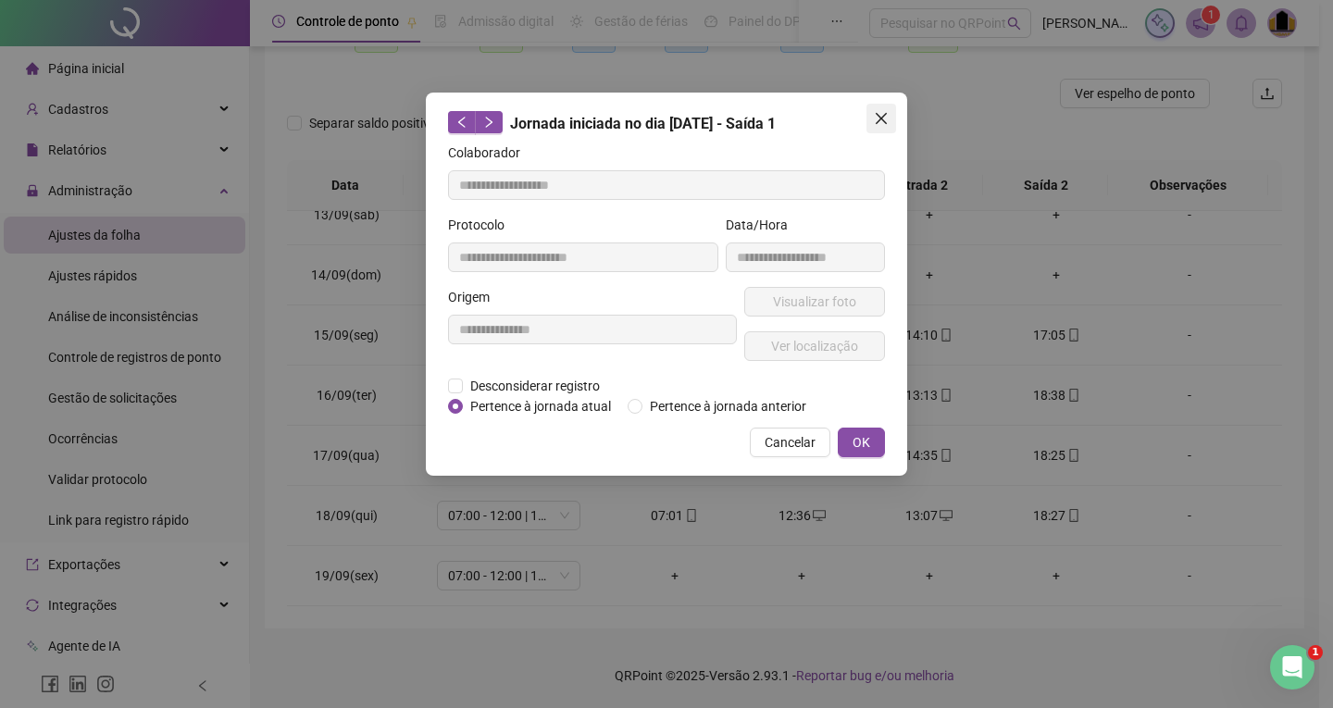
click at [878, 120] on icon "close" at bounding box center [881, 118] width 11 height 11
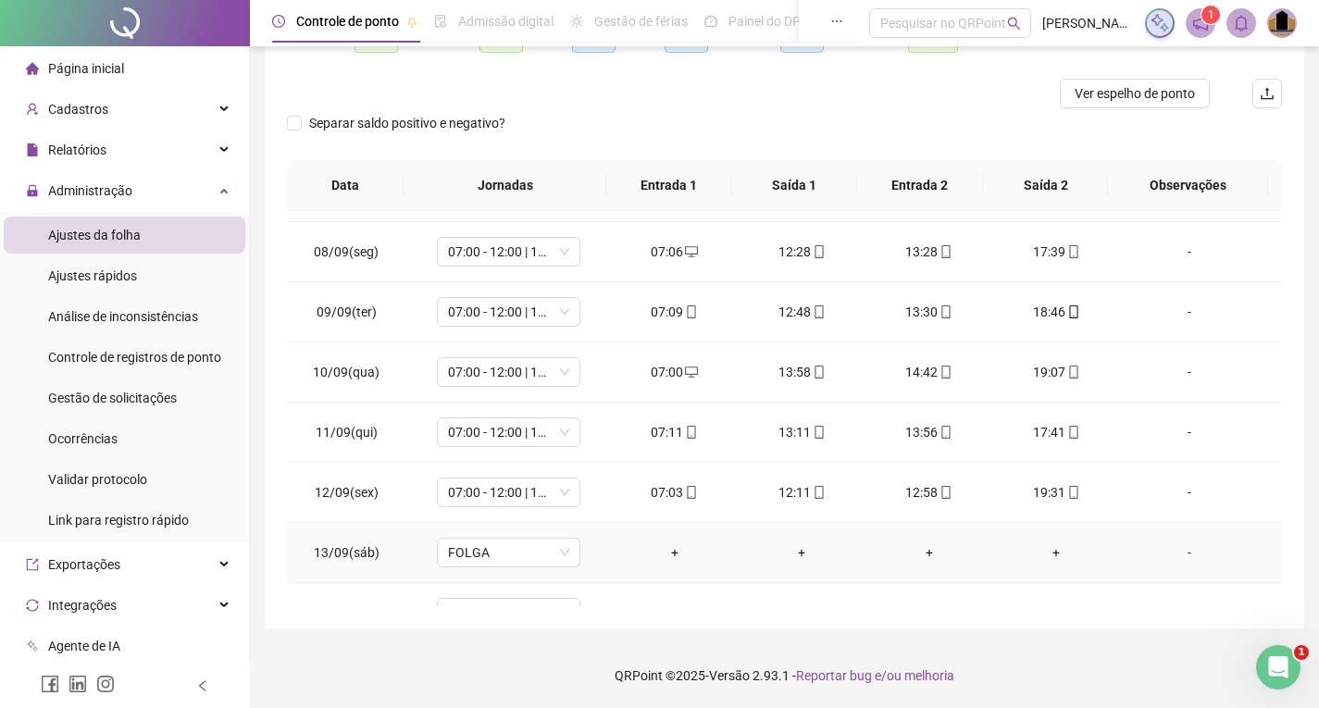
scroll to position [378, 0]
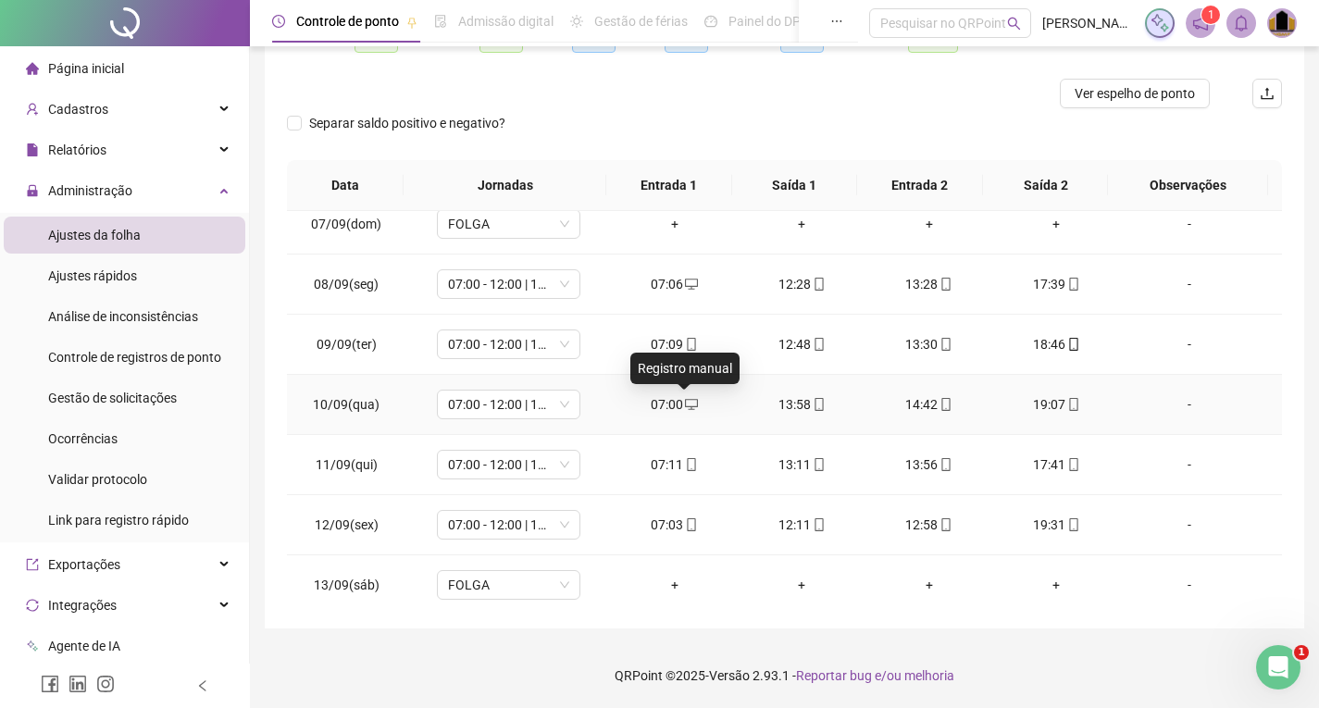
click at [685, 405] on icon "desktop" at bounding box center [691, 404] width 13 height 13
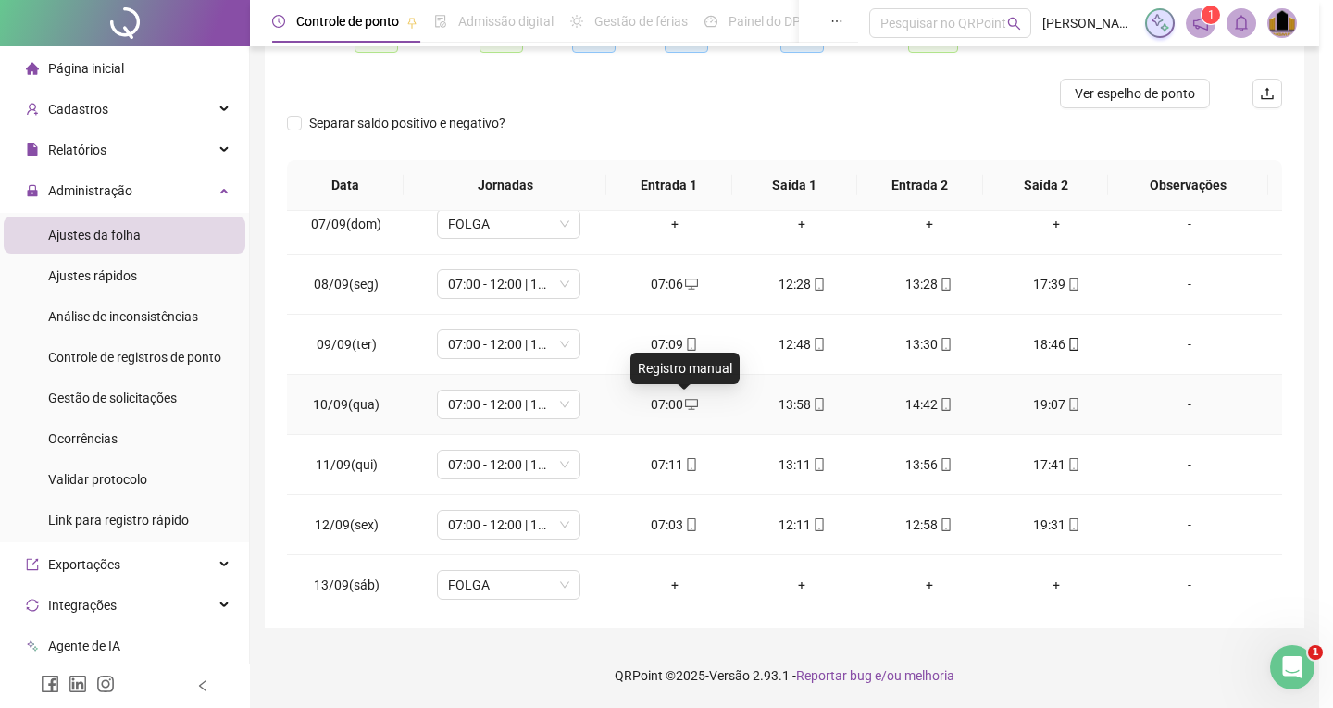
type input "**********"
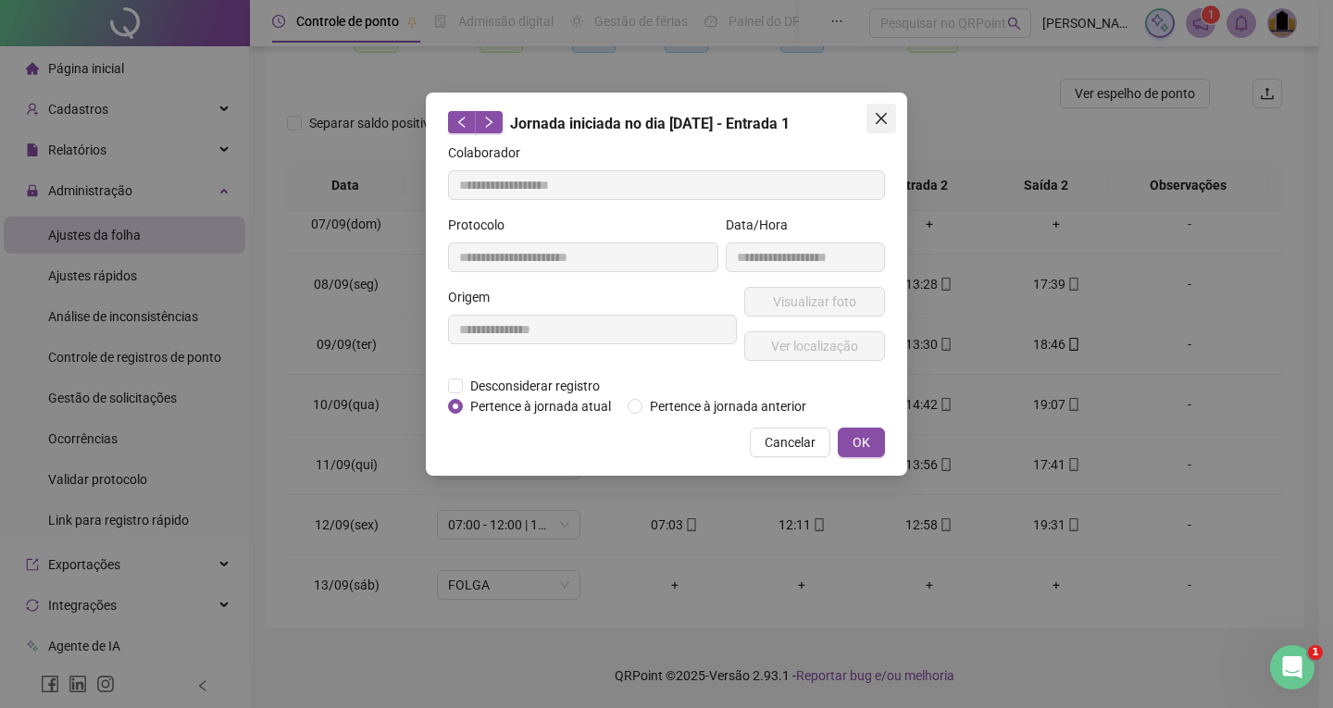
click at [880, 118] on icon "close" at bounding box center [881, 118] width 11 height 11
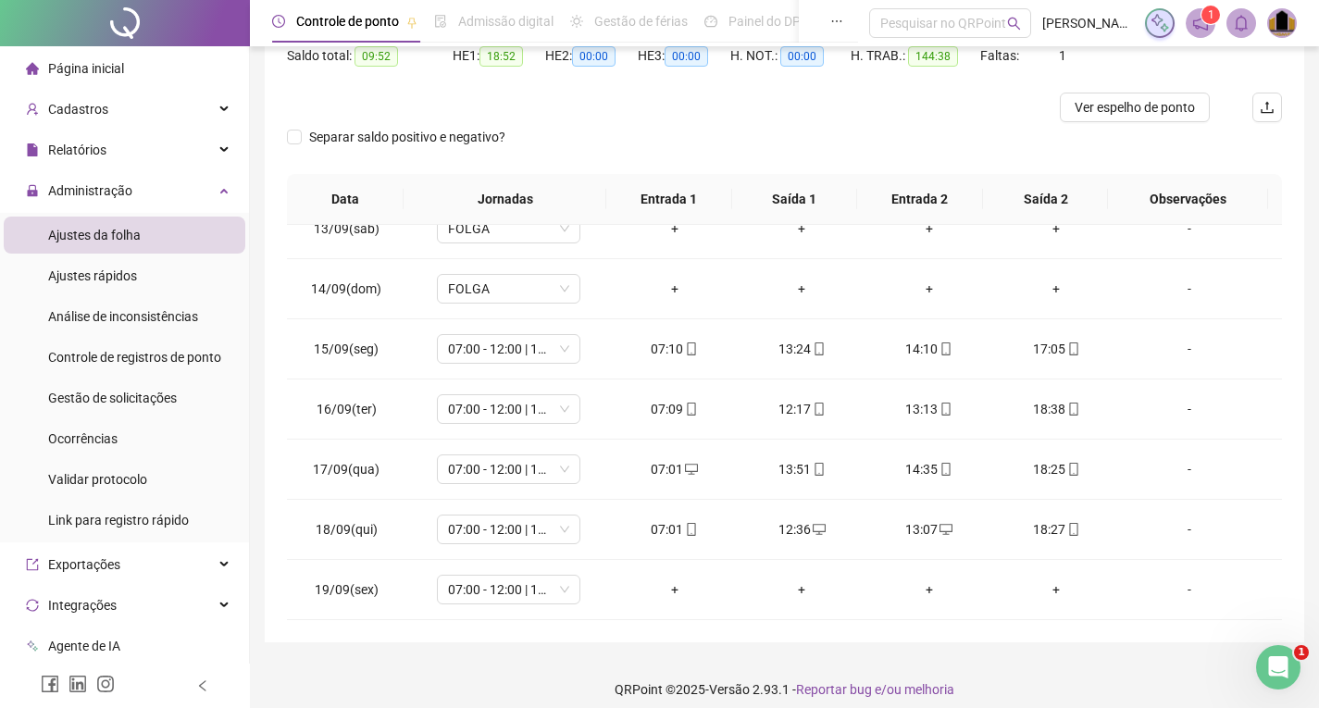
scroll to position [0, 0]
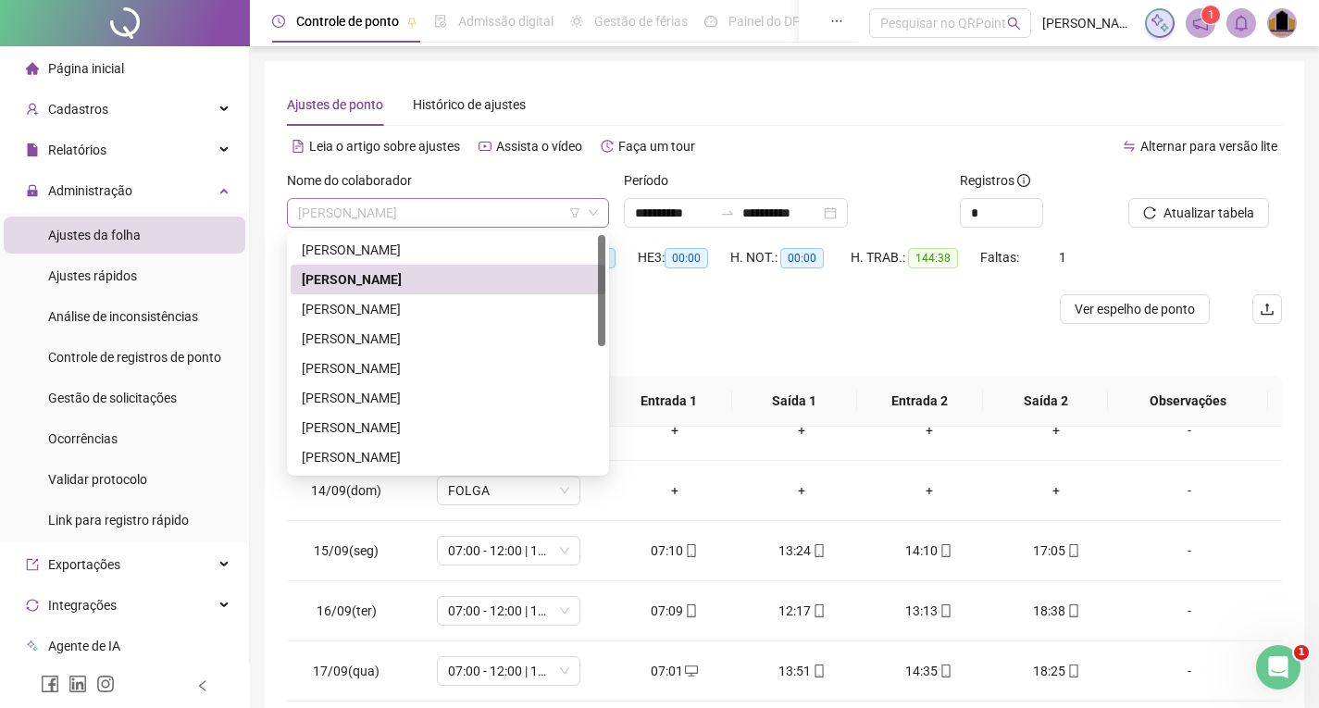
click at [468, 206] on span "[PERSON_NAME]" at bounding box center [448, 213] width 300 height 28
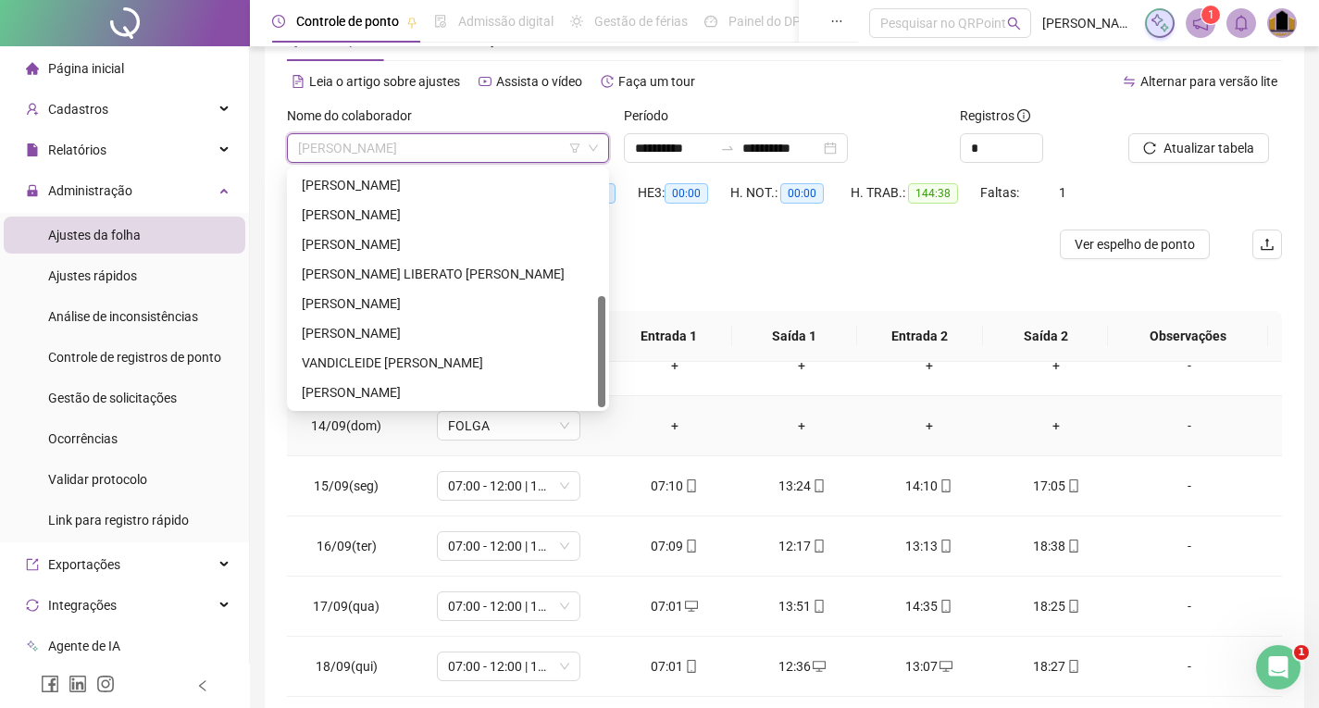
scroll to position [93, 0]
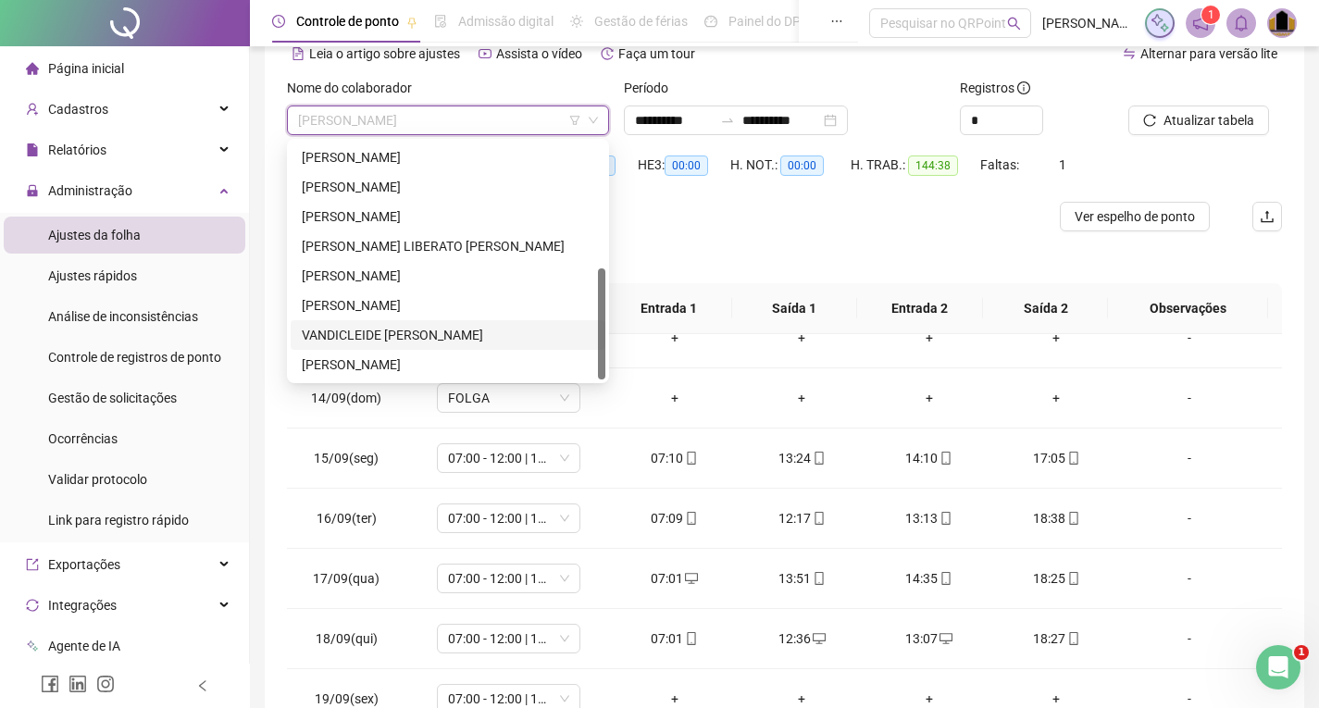
click at [399, 336] on div "VANDICLEIDE MARIANA DE SOUSA" at bounding box center [448, 335] width 292 height 20
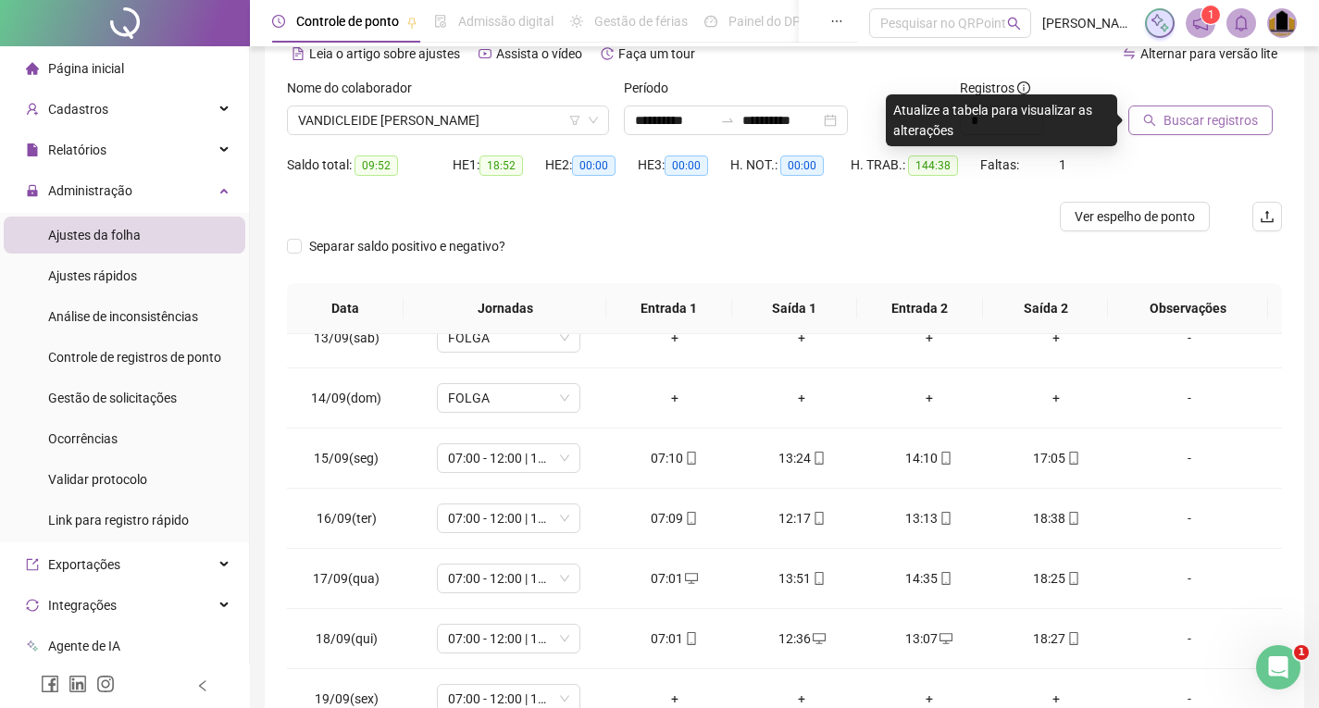
click at [1192, 118] on span "Buscar registros" at bounding box center [1210, 120] width 94 height 20
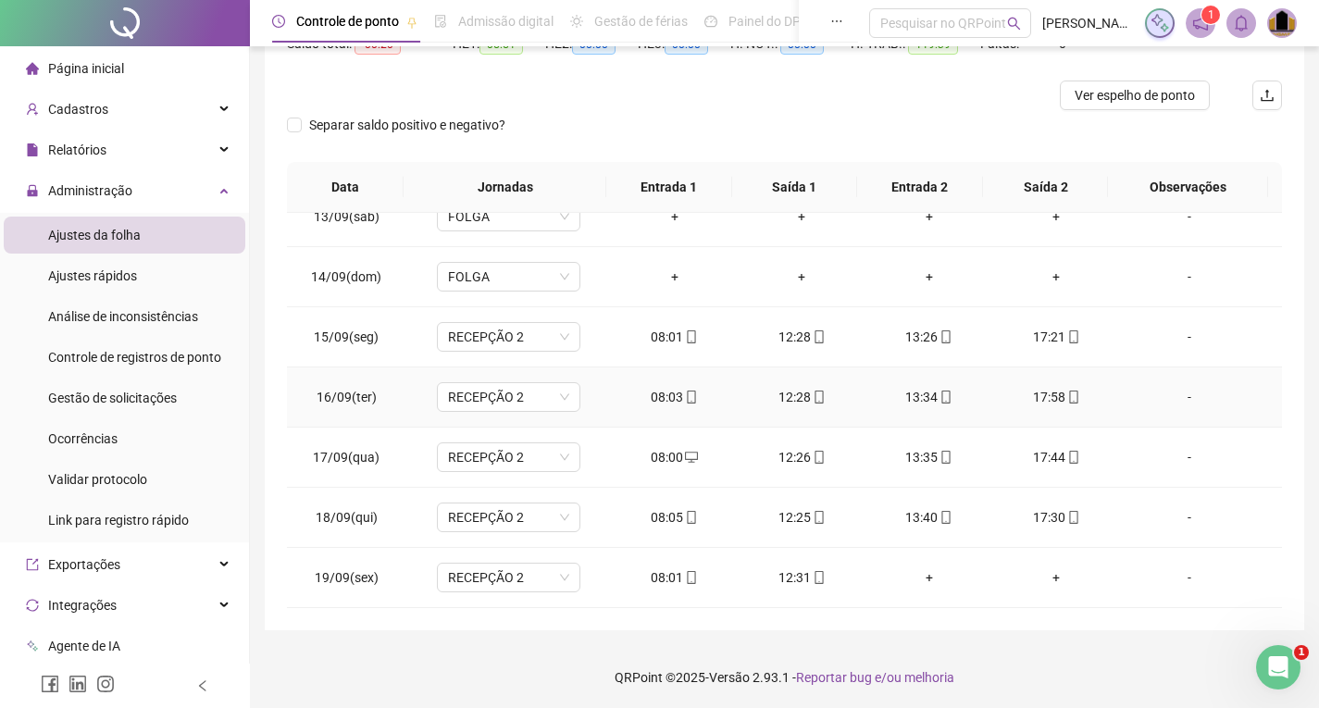
scroll to position [216, 0]
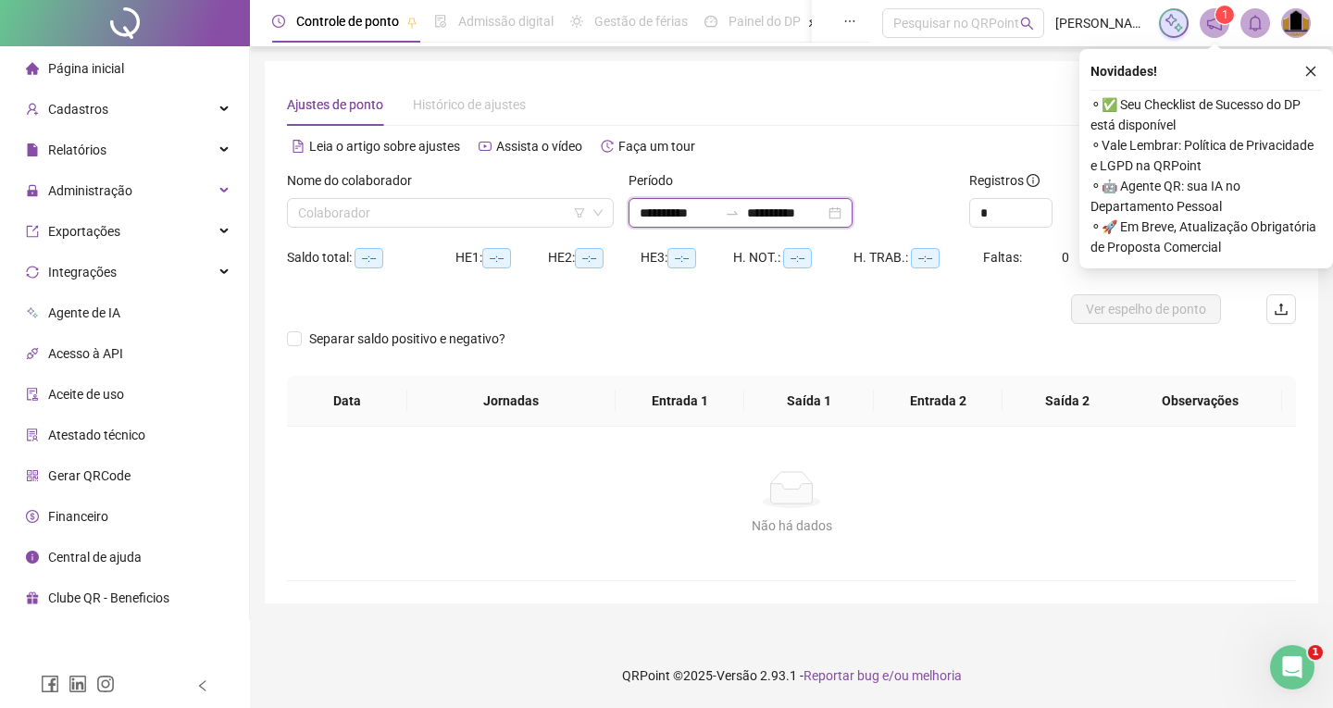
click at [784, 211] on input "**********" at bounding box center [786, 213] width 78 height 20
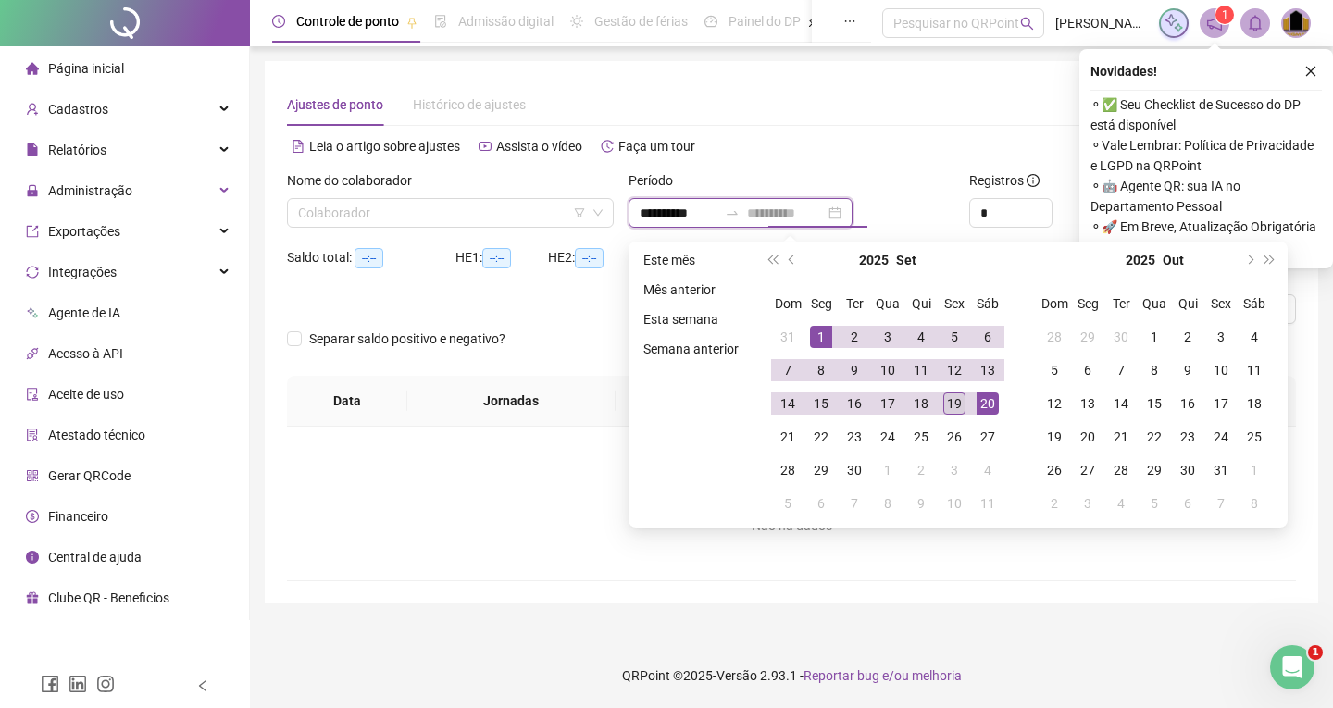
type input "**********"
click at [950, 404] on div "19" at bounding box center [954, 403] width 22 height 22
type input "**********"
click at [1315, 74] on icon "close" at bounding box center [1310, 71] width 13 height 13
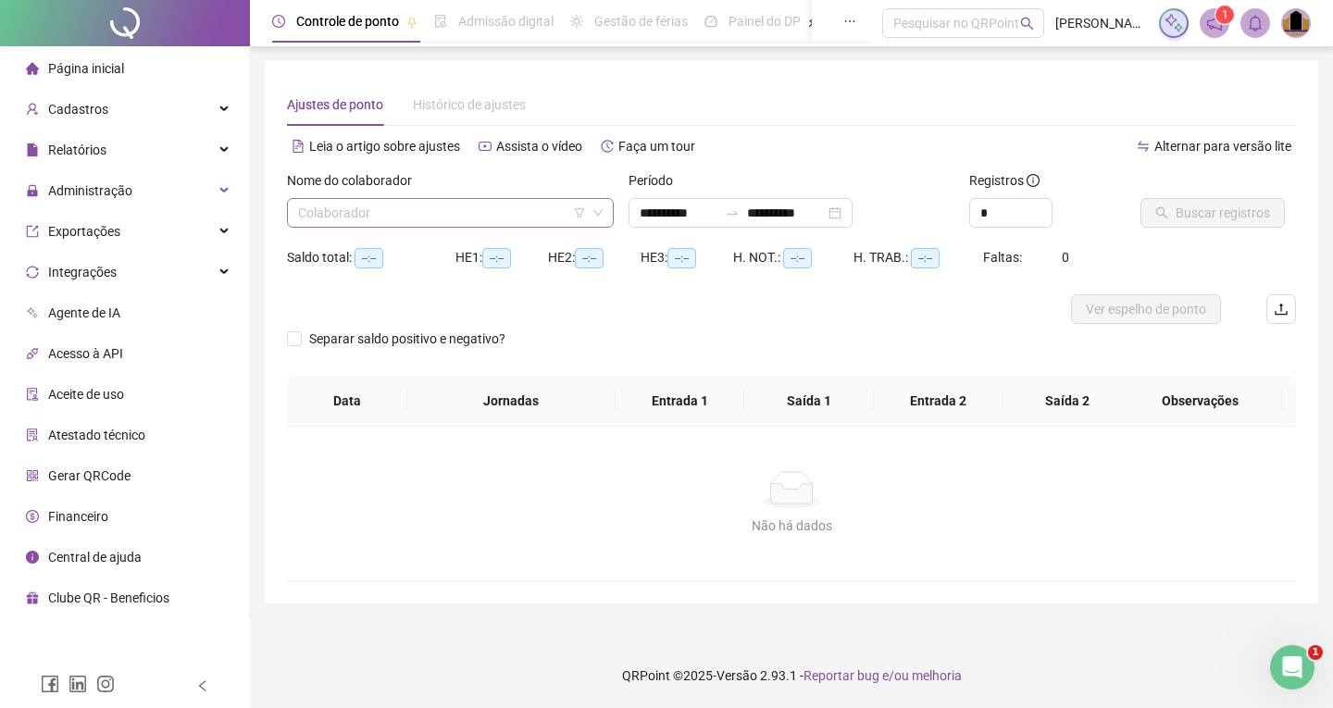
click at [528, 222] on input "search" at bounding box center [442, 213] width 288 height 28
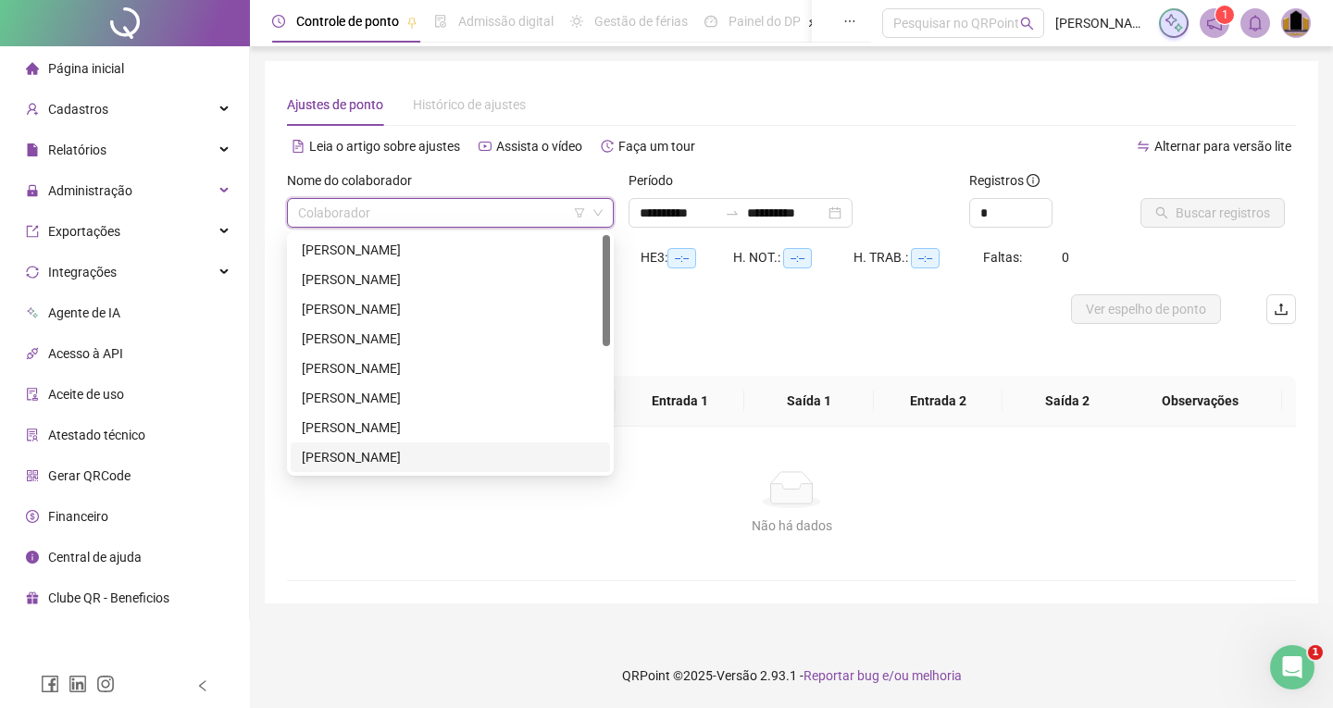
click at [397, 460] on div "[PERSON_NAME]" at bounding box center [450, 457] width 297 height 20
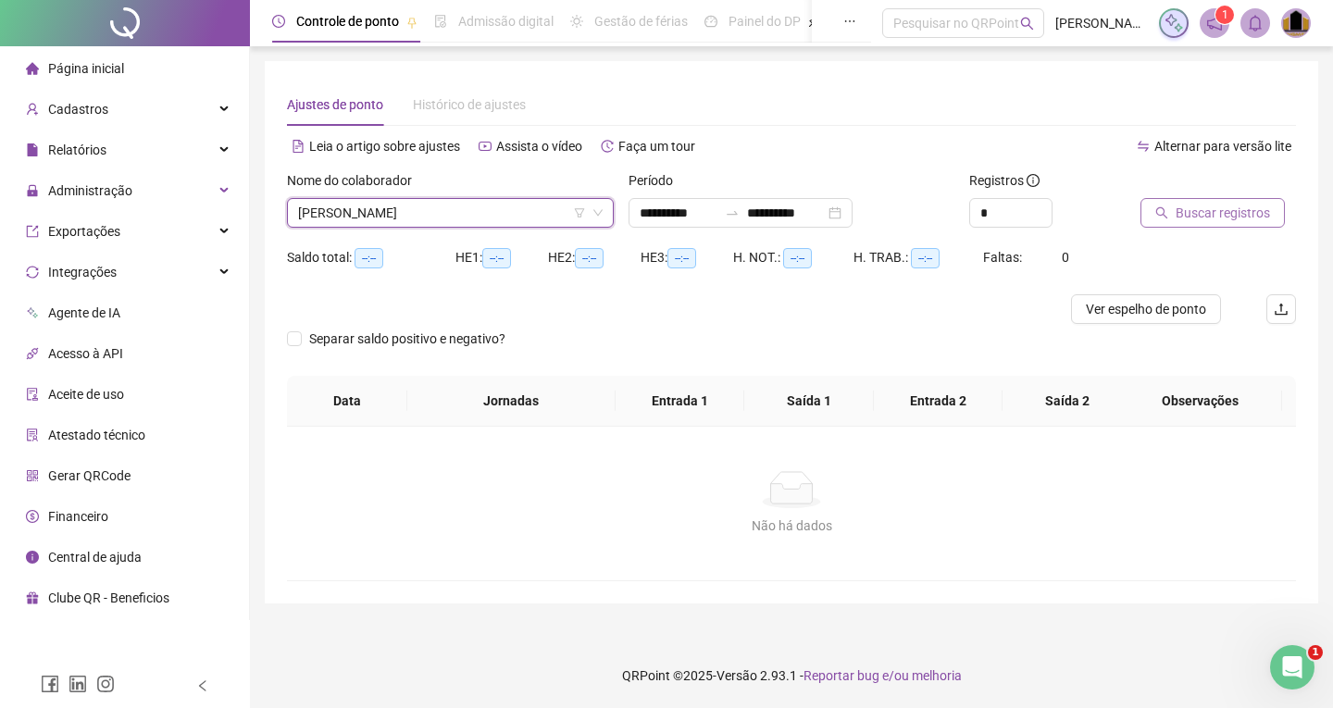
click at [1208, 221] on span "Buscar registros" at bounding box center [1222, 213] width 94 height 20
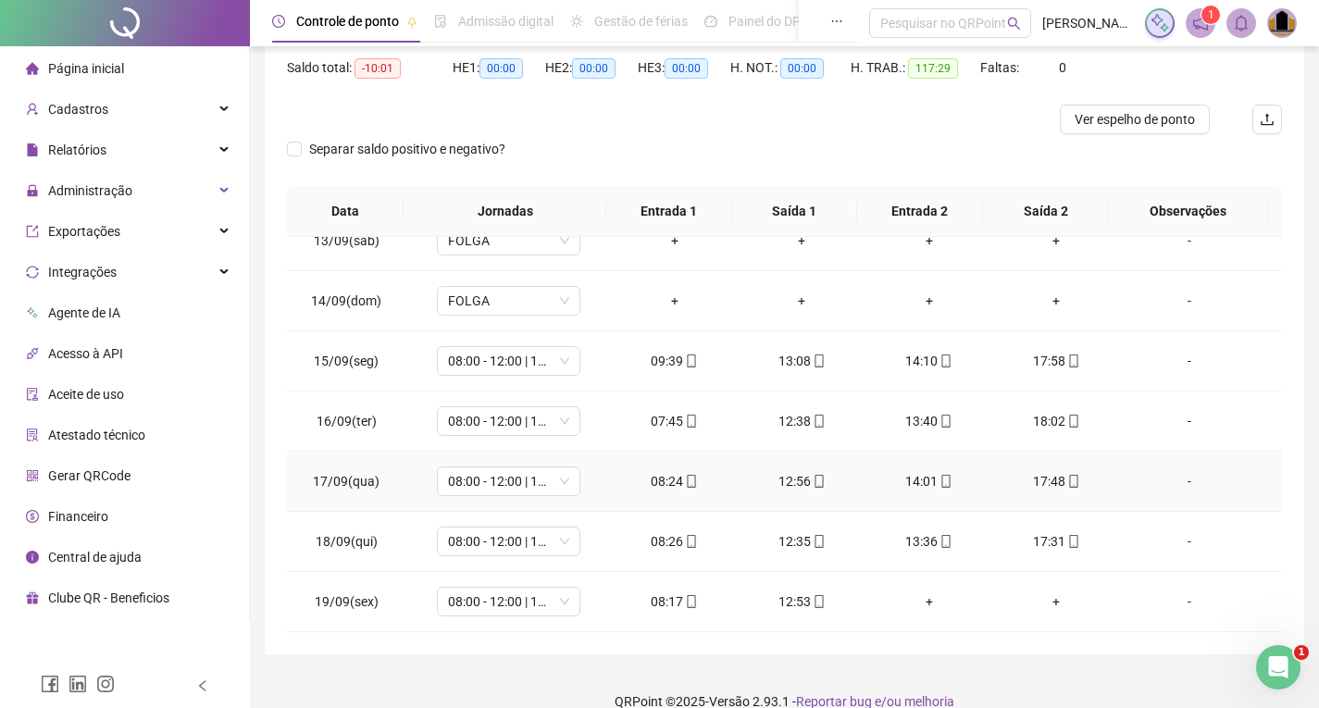
scroll to position [216, 0]
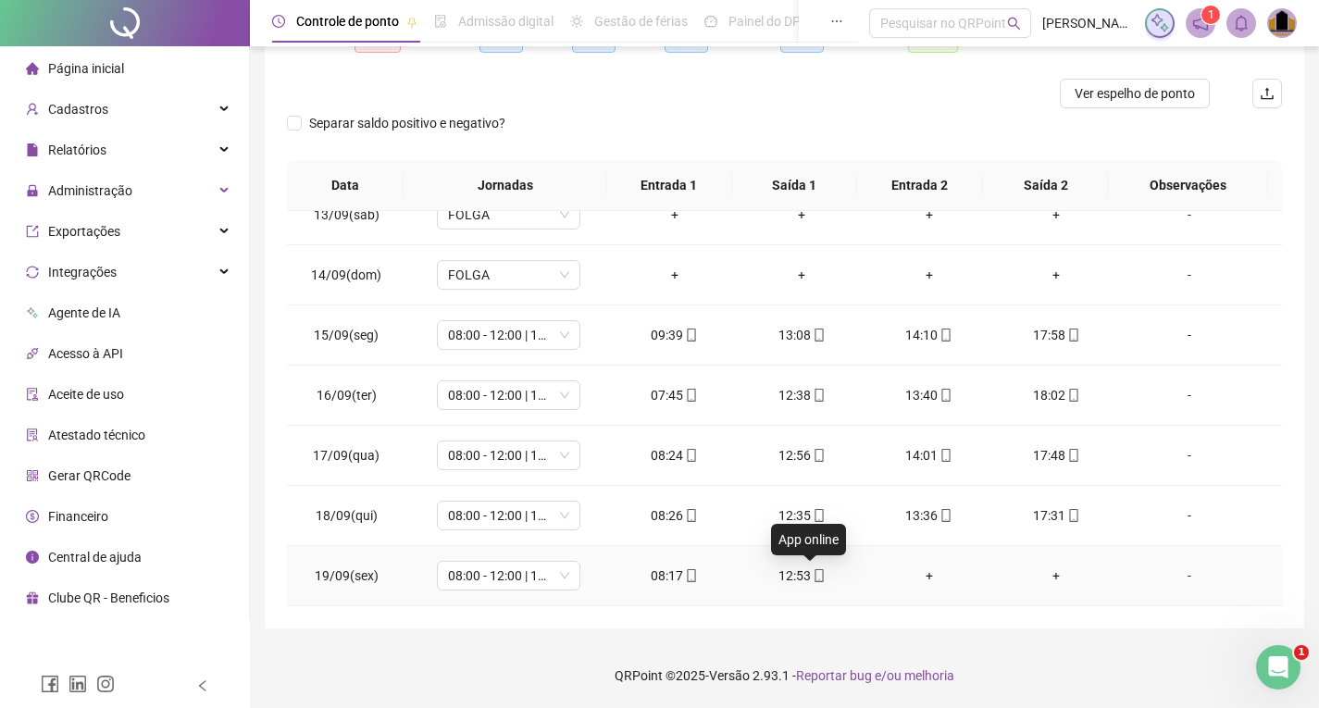
click at [813, 578] on icon "mobile" at bounding box center [819, 575] width 13 height 13
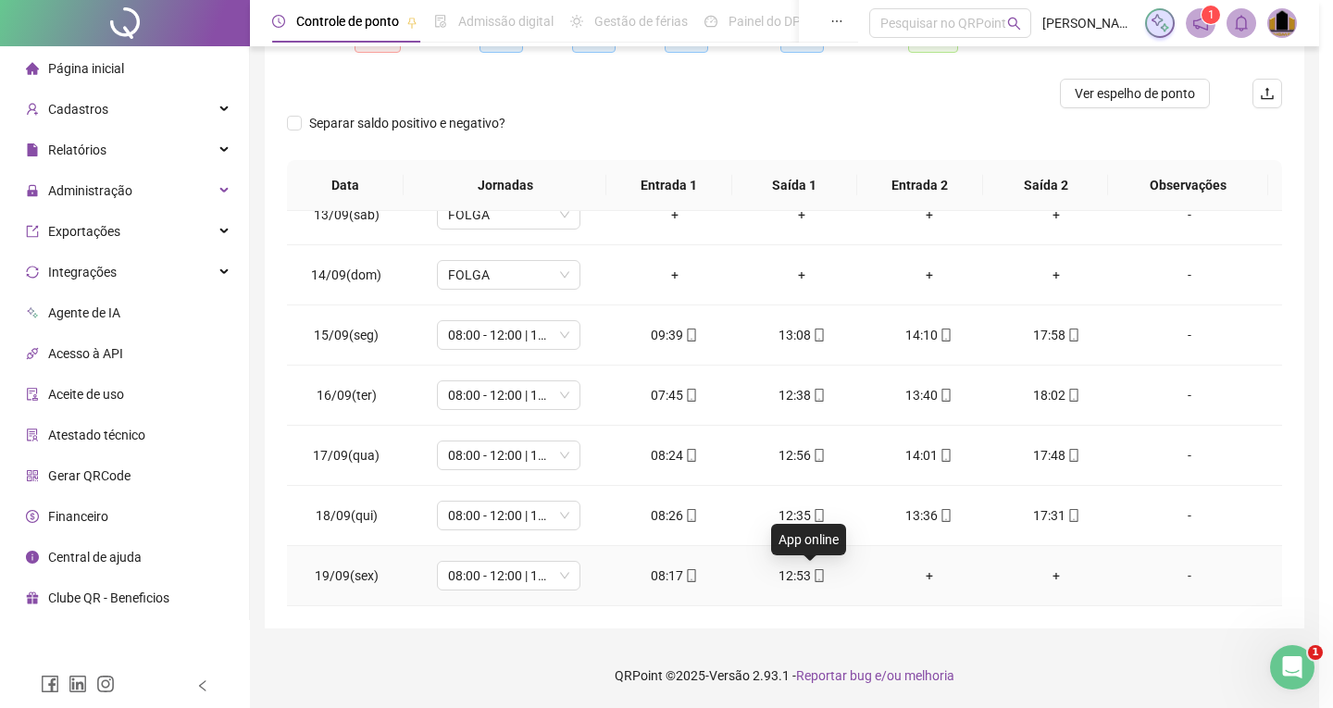
type input "**********"
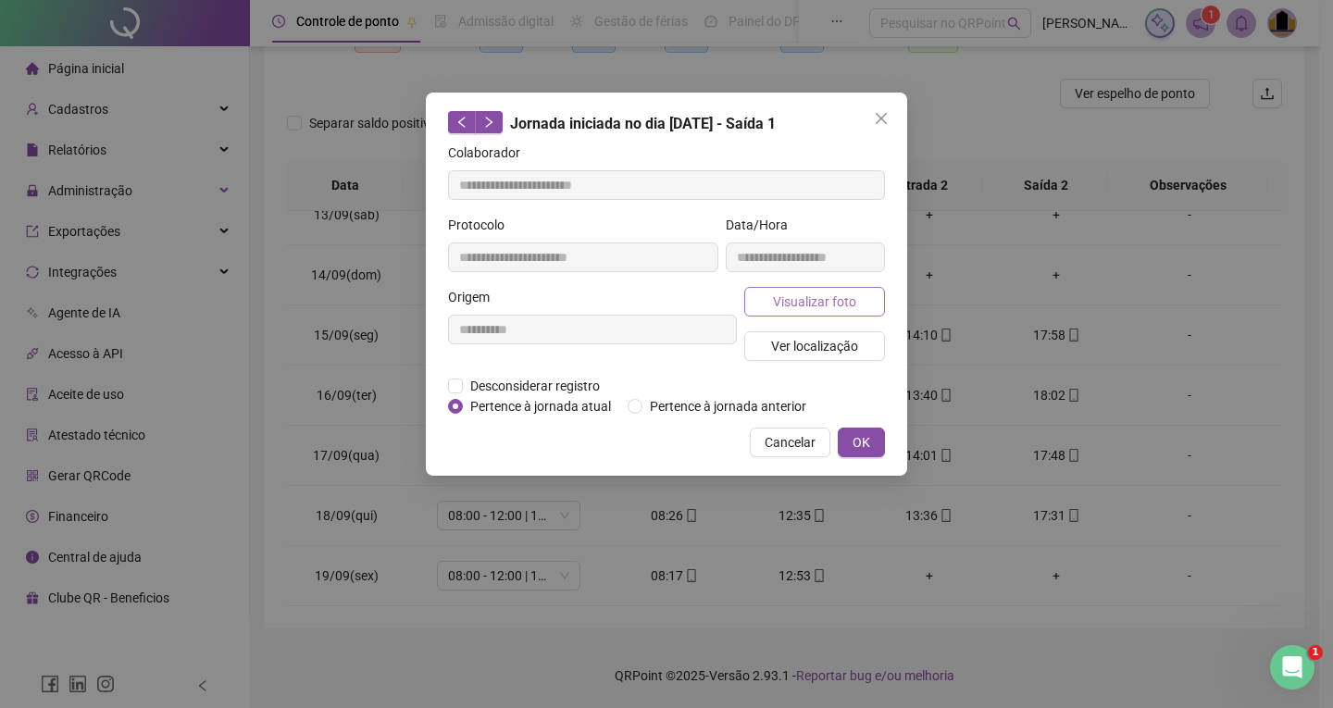
click at [843, 306] on span "Visualizar foto" at bounding box center [814, 302] width 83 height 20
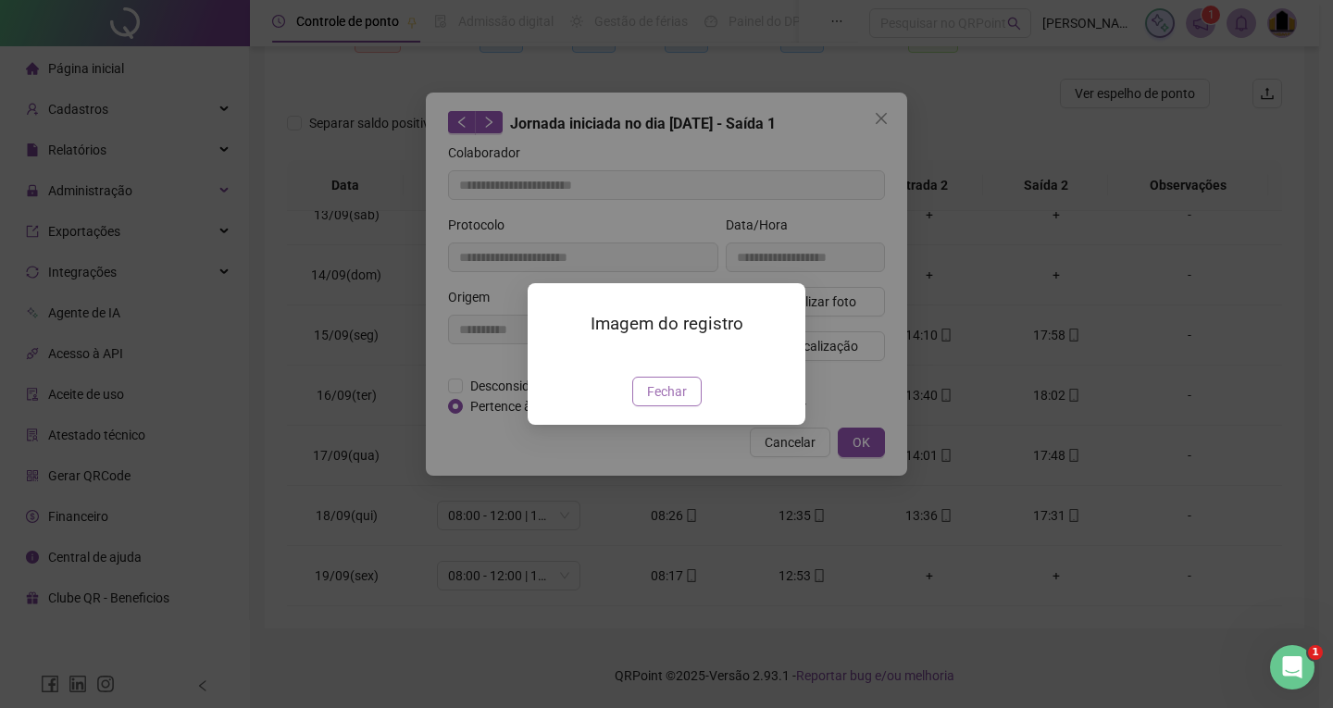
click at [684, 402] on span "Fechar" at bounding box center [667, 391] width 40 height 20
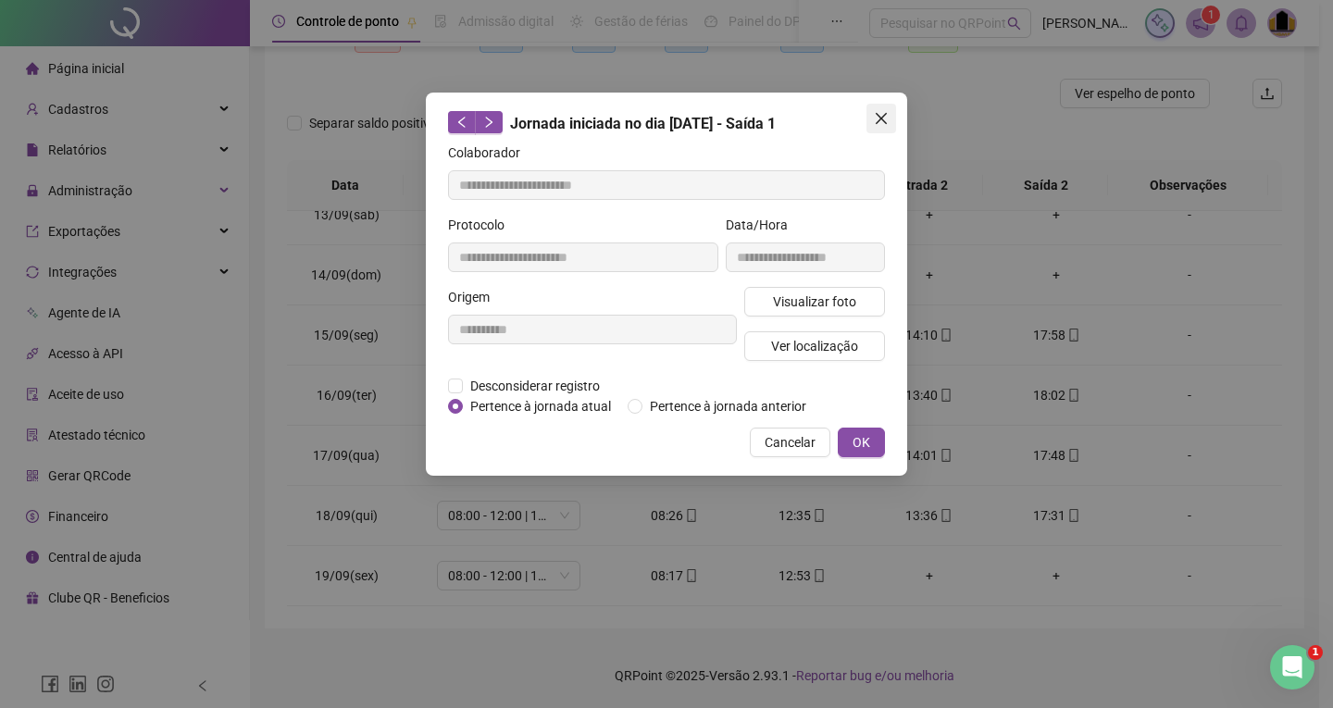
click at [888, 116] on span "Close" at bounding box center [881, 118] width 30 height 15
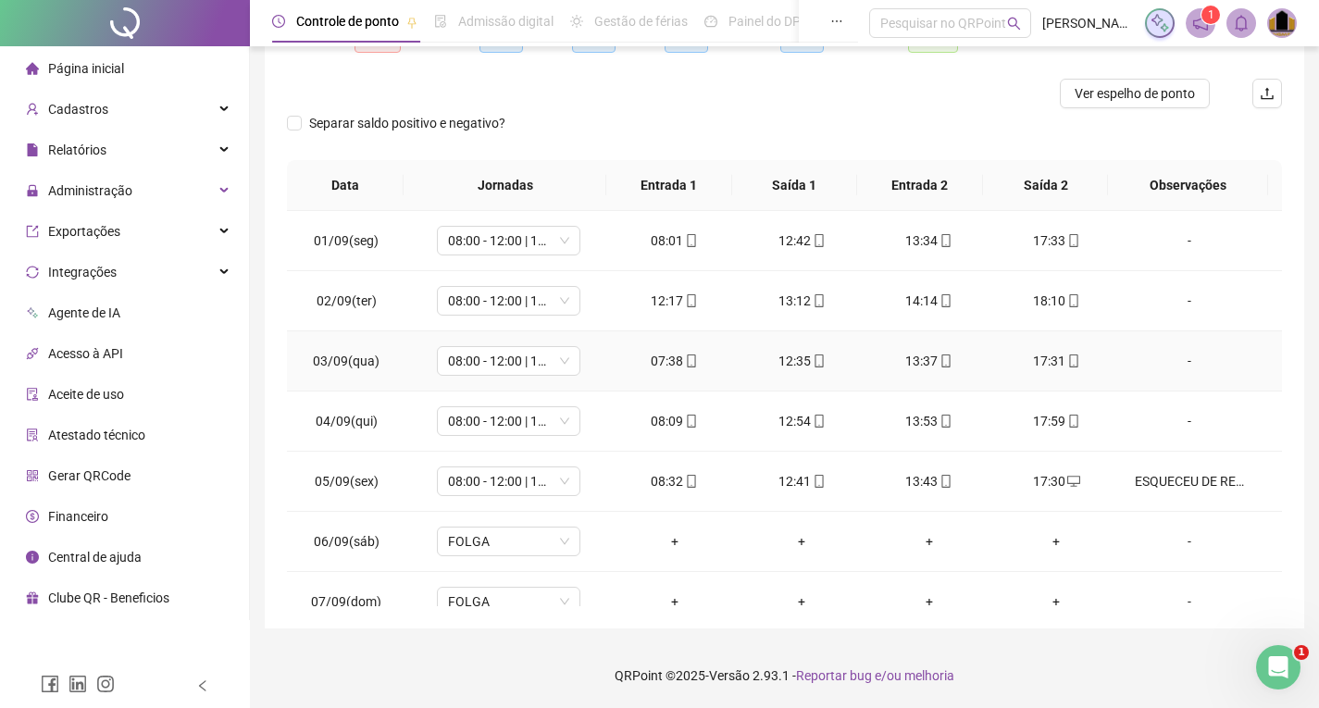
scroll to position [0, 0]
